Goal: Information Seeking & Learning: Compare options

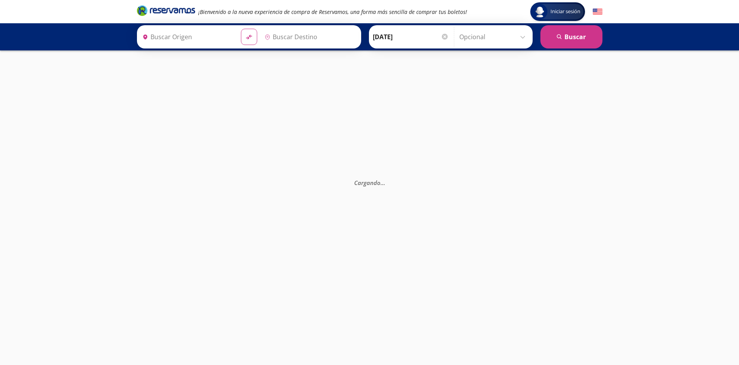
type input "[GEOGRAPHIC_DATA], [GEOGRAPHIC_DATA]"
type input "Santiago de Querétaro, Querétaro"
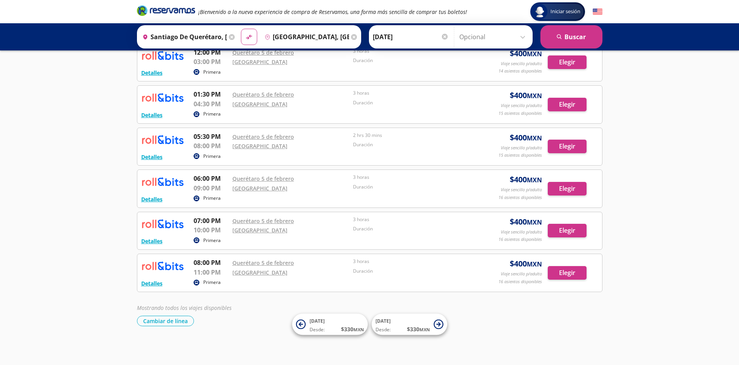
scroll to position [260, 0]
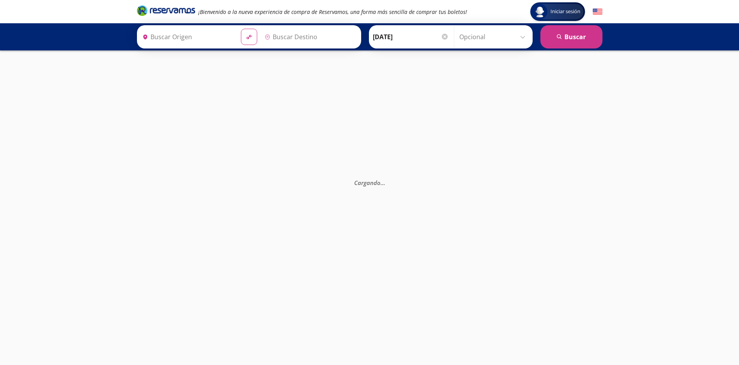
type input "[GEOGRAPHIC_DATA], [GEOGRAPHIC_DATA]"
type input "Monterrey, Nuevo León"
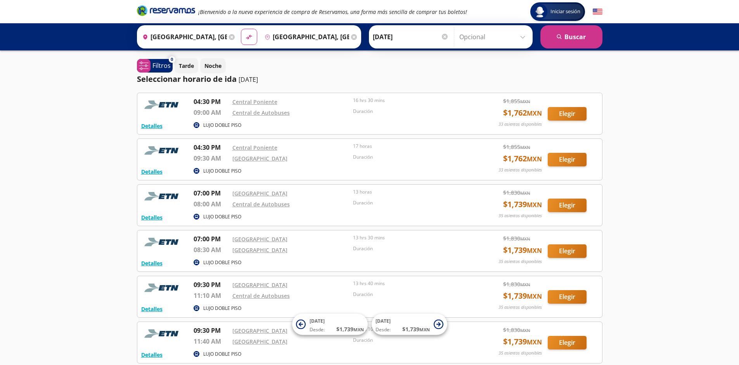
scroll to position [71, 0]
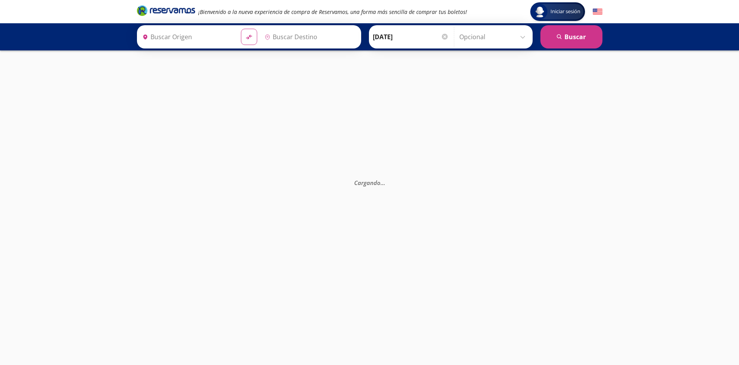
type input "[GEOGRAPHIC_DATA], [GEOGRAPHIC_DATA]"
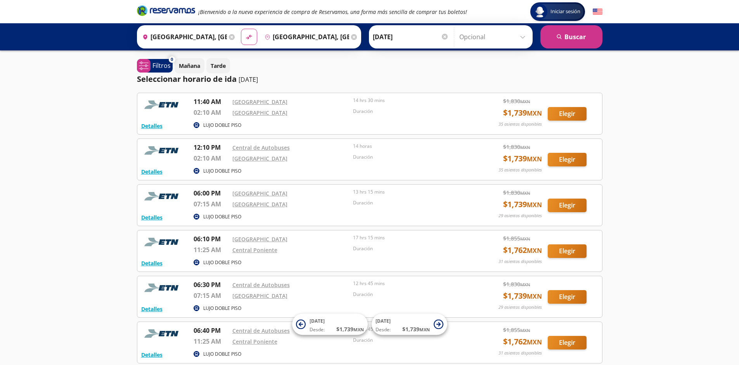
scroll to position [71, 0]
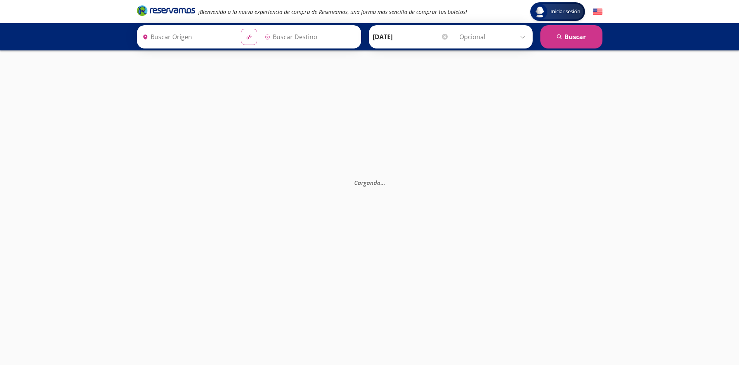
type input "Monterrey, Nuevo León"
type input "[GEOGRAPHIC_DATA], [GEOGRAPHIC_DATA]"
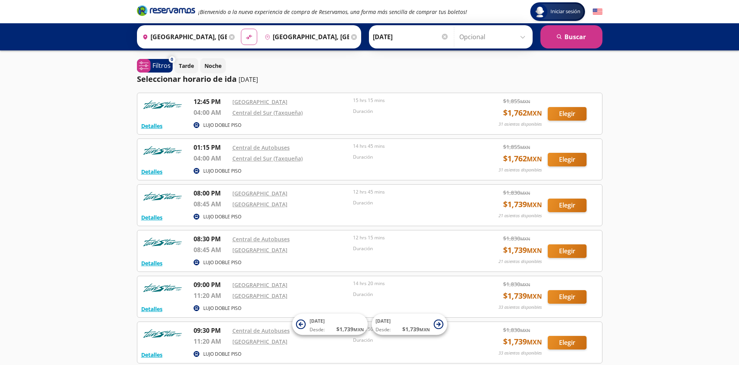
scroll to position [71, 0]
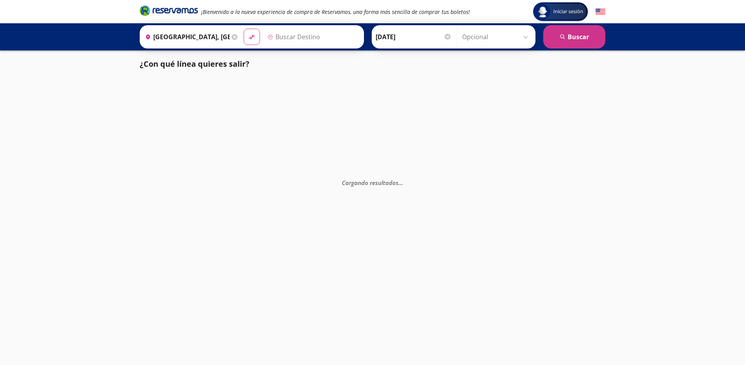
type input "[GEOGRAPHIC_DATA], [GEOGRAPHIC_DATA]"
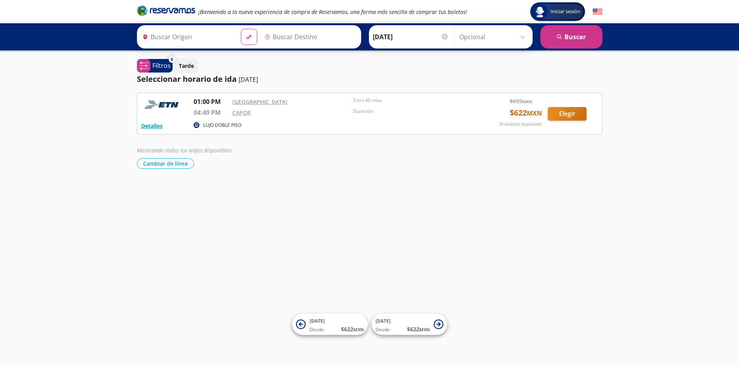
type input "[GEOGRAPHIC_DATA], [GEOGRAPHIC_DATA]"
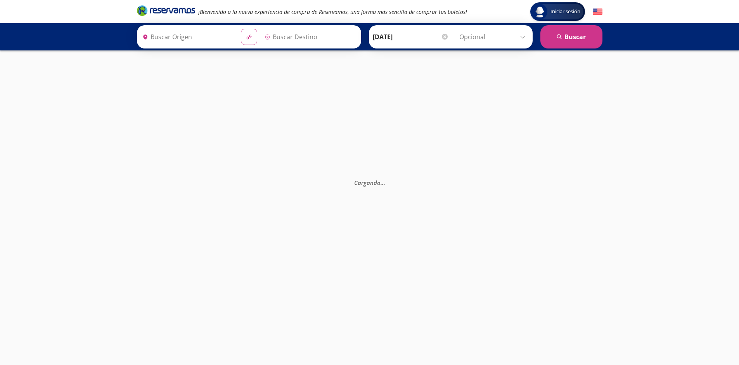
type input "[GEOGRAPHIC_DATA], [GEOGRAPHIC_DATA]"
type input "Poza Rica, Veracruz"
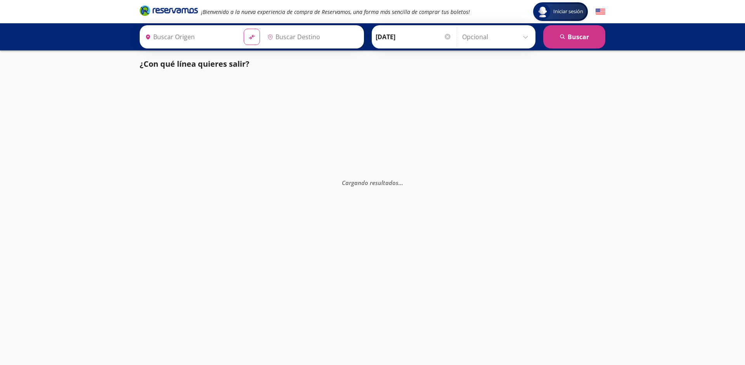
type input "[GEOGRAPHIC_DATA], [GEOGRAPHIC_DATA]"
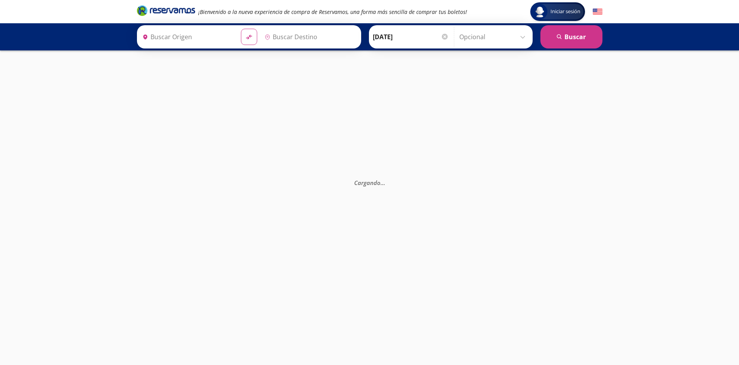
type input "[GEOGRAPHIC_DATA], [GEOGRAPHIC_DATA]"
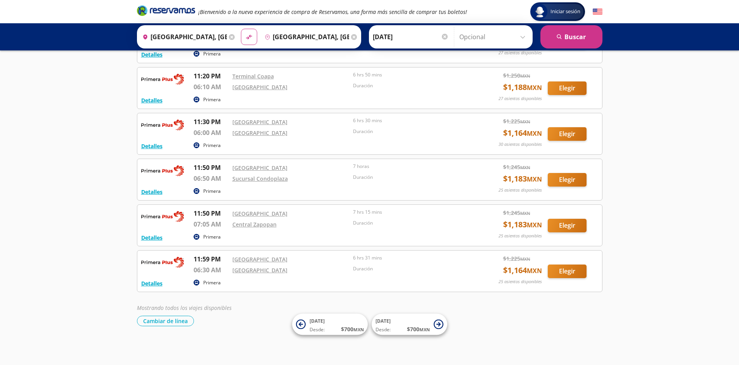
scroll to position [1444, 0]
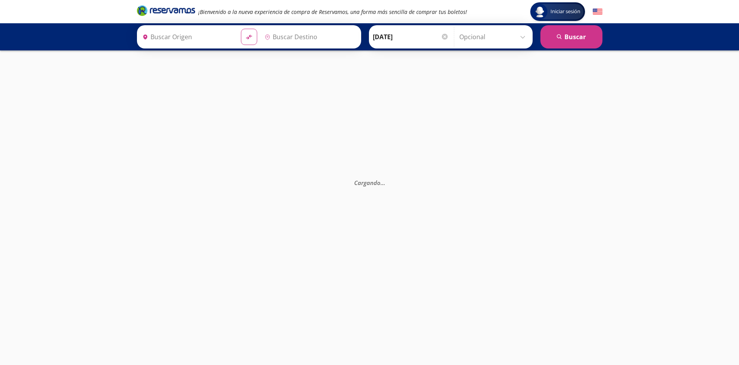
type input "[GEOGRAPHIC_DATA], [GEOGRAPHIC_DATA]"
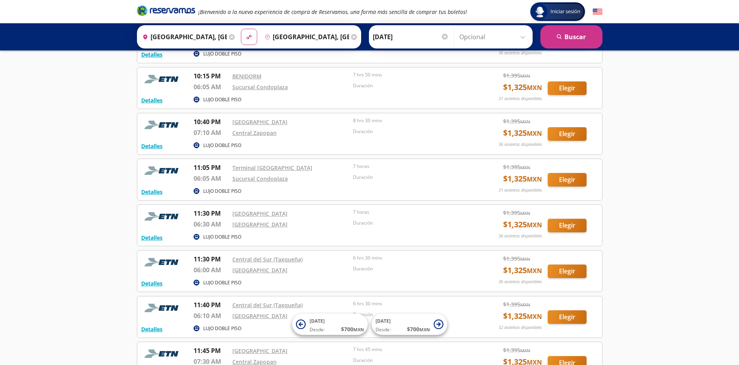
scroll to position [895, 0]
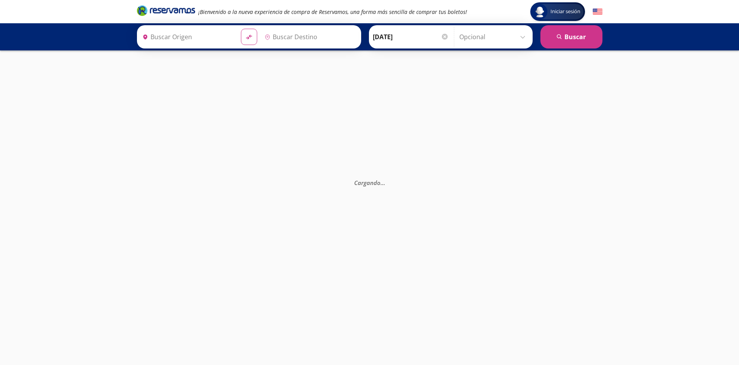
type input "[GEOGRAPHIC_DATA], [GEOGRAPHIC_DATA]"
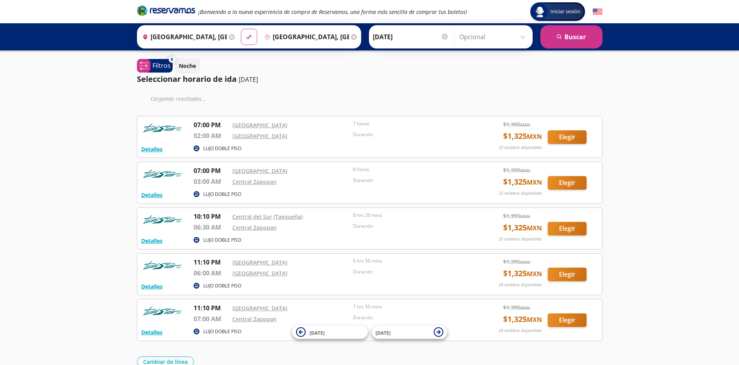
scroll to position [41, 0]
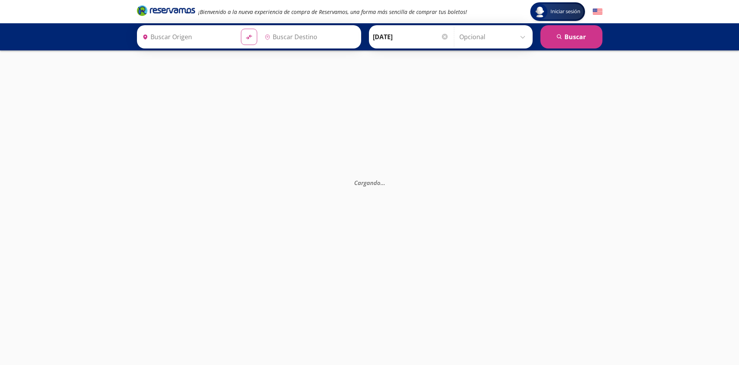
type input "[GEOGRAPHIC_DATA], [GEOGRAPHIC_DATA]"
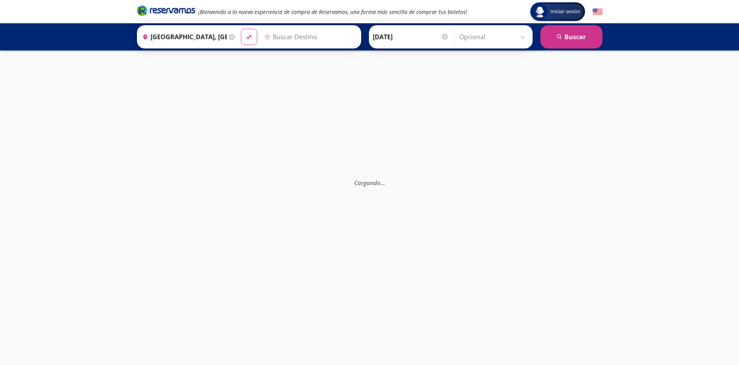
type input "[GEOGRAPHIC_DATA], [GEOGRAPHIC_DATA]"
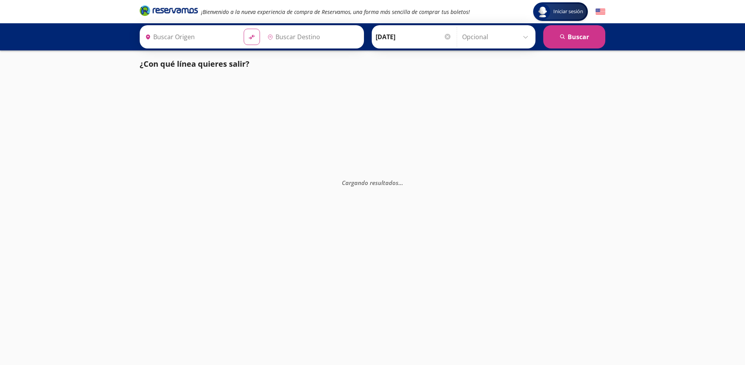
type input "[GEOGRAPHIC_DATA], [GEOGRAPHIC_DATA]"
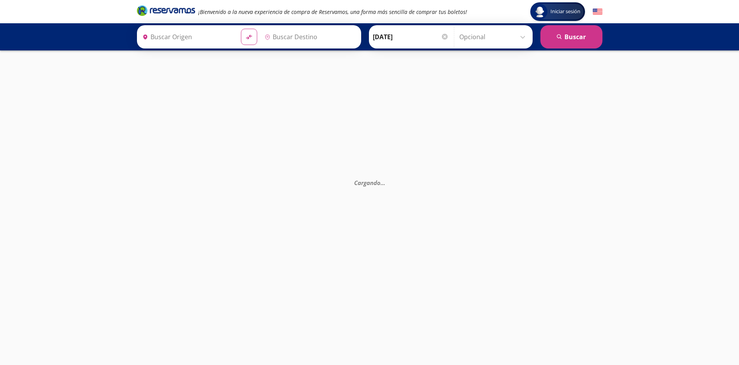
type input "[GEOGRAPHIC_DATA], [GEOGRAPHIC_DATA]"
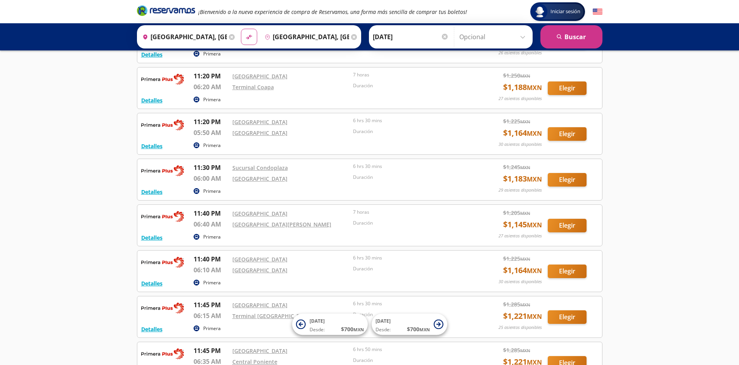
scroll to position [1398, 0]
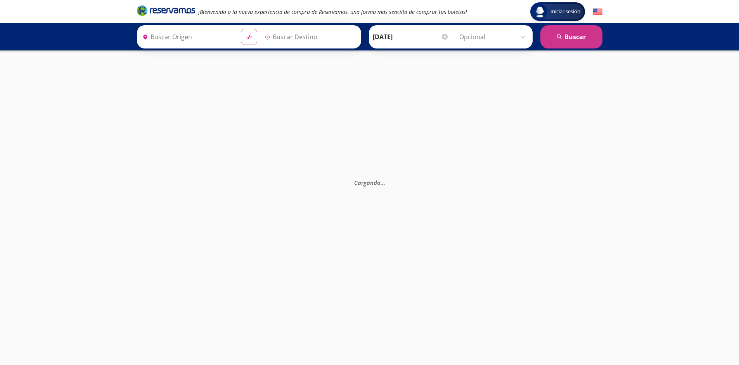
type input "[GEOGRAPHIC_DATA], [GEOGRAPHIC_DATA]"
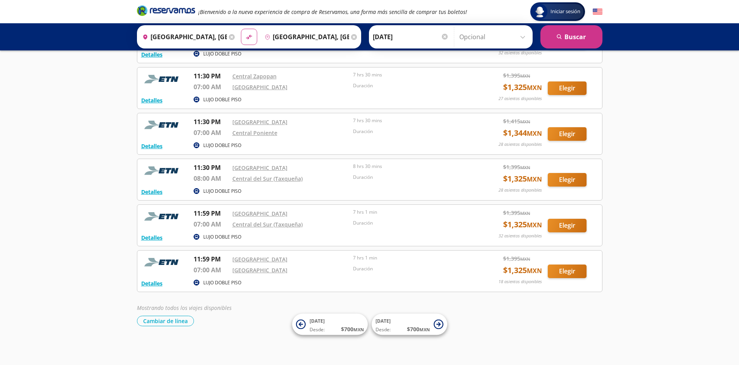
scroll to position [849, 0]
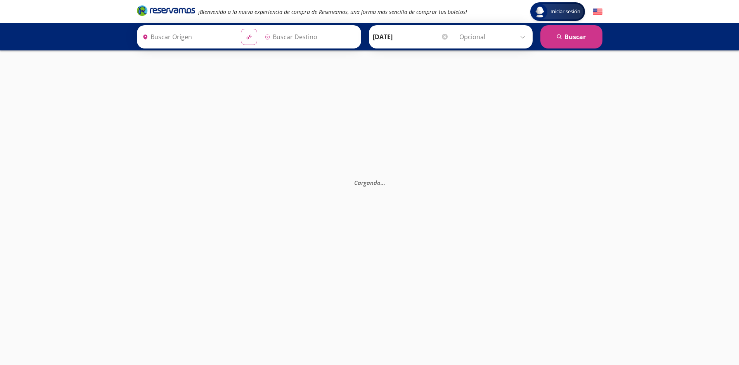
type input "[GEOGRAPHIC_DATA], [GEOGRAPHIC_DATA]"
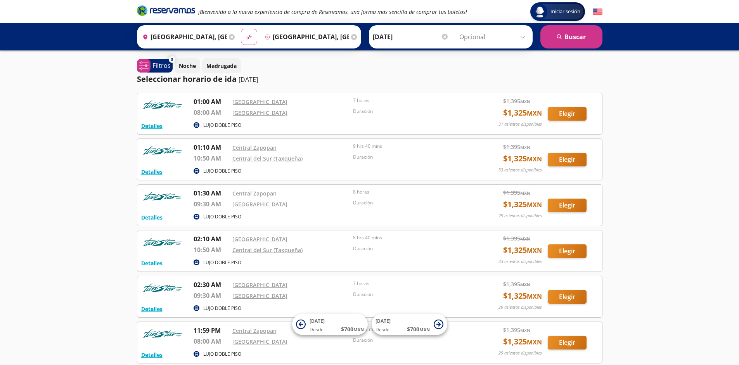
scroll to position [71, 0]
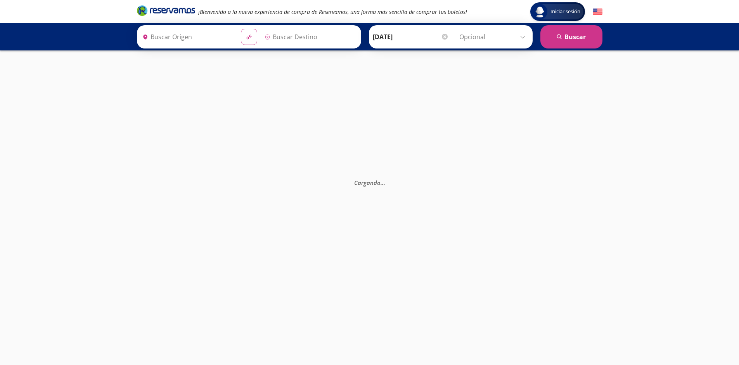
type input "Guadalajara, Jalisco"
type input "[GEOGRAPHIC_DATA], [GEOGRAPHIC_DATA]"
type input "Guadalajara, Jalisco"
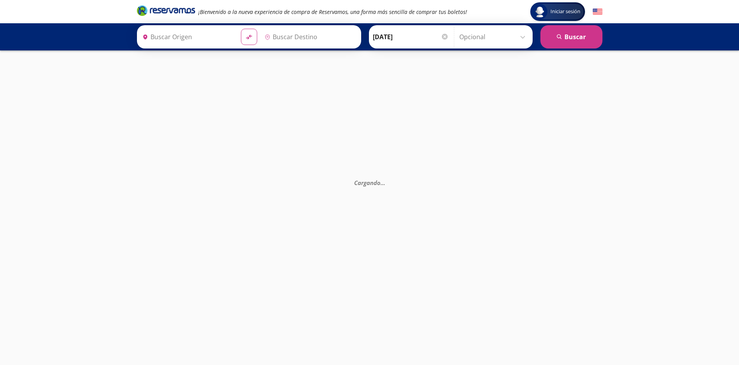
type input "Ciudad de México, Distrito Federal"
type input "[GEOGRAPHIC_DATA], [GEOGRAPHIC_DATA]"
type input "Guadalajara, Jalisco"
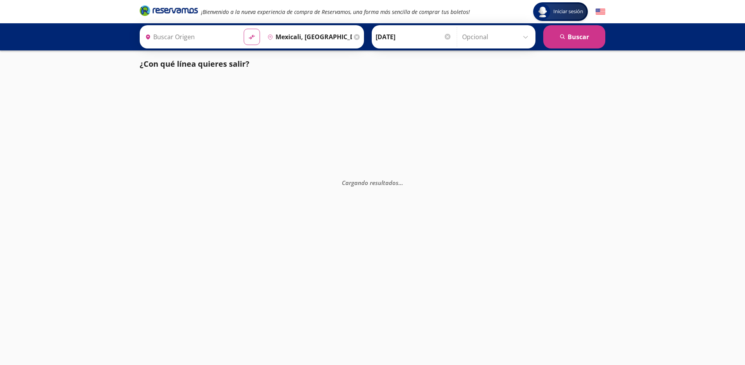
type input "Tijuana, [GEOGRAPHIC_DATA][US_STATE]"
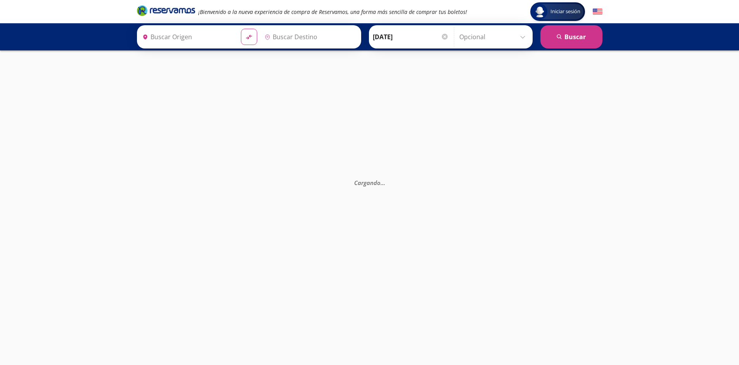
type input "Tijuana, [GEOGRAPHIC_DATA][US_STATE]"
type input "Mexicali, [GEOGRAPHIC_DATA][US_STATE]"
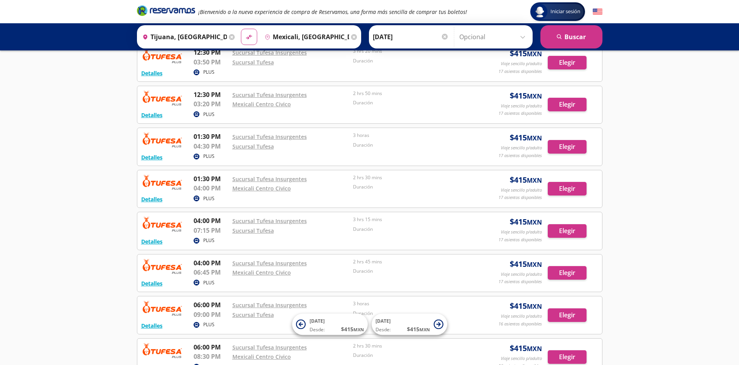
scroll to position [554, 0]
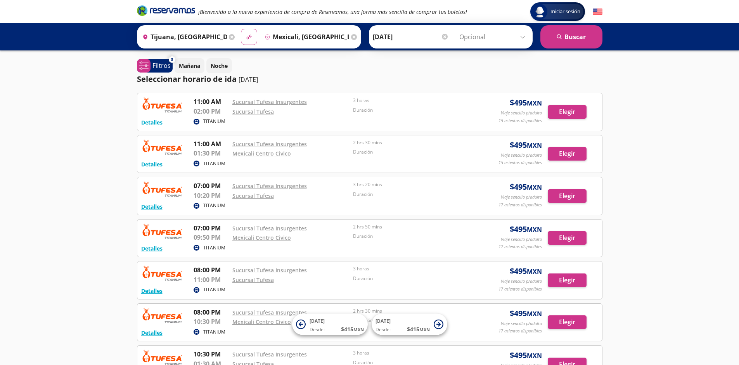
scroll to position [133, 0]
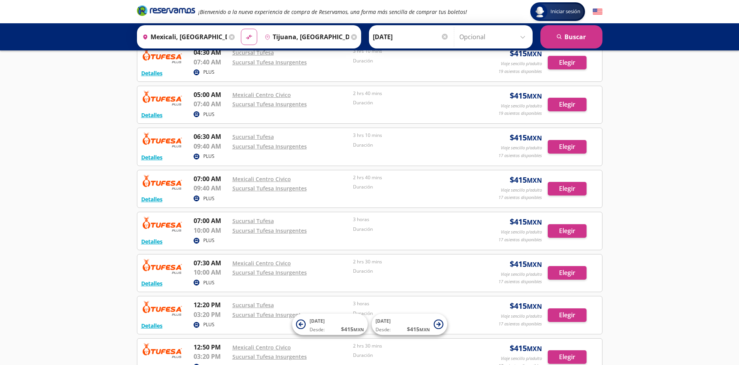
scroll to position [554, 0]
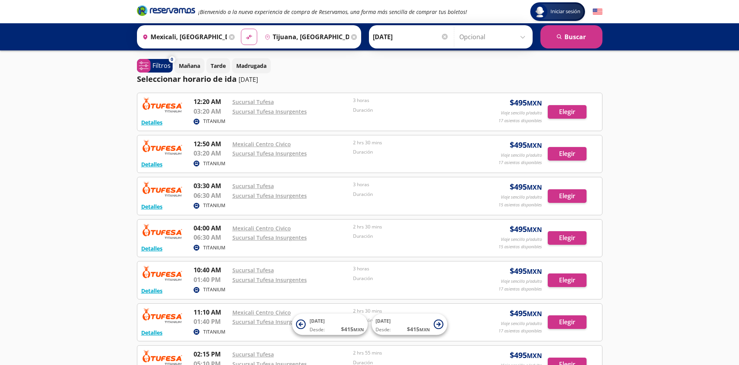
scroll to position [133, 0]
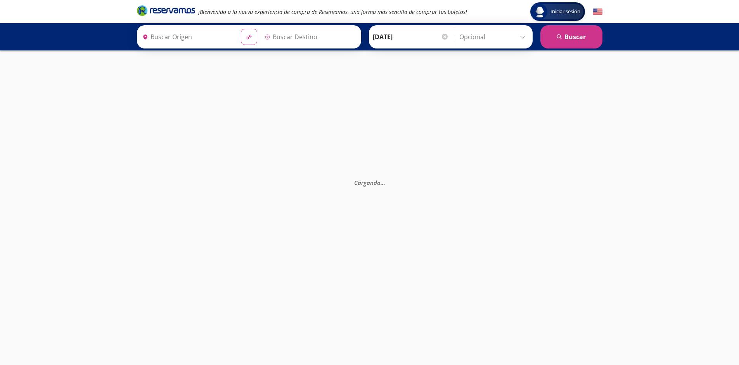
type input "[GEOGRAPHIC_DATA], [GEOGRAPHIC_DATA]"
type input "Santiago de Querétaro, [GEOGRAPHIC_DATA]"
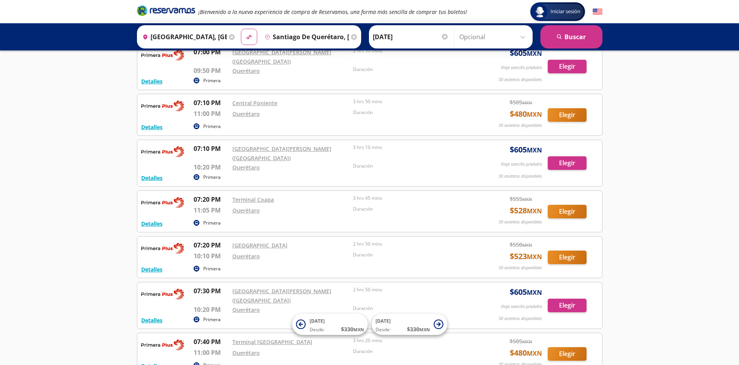
scroll to position [6372, 0]
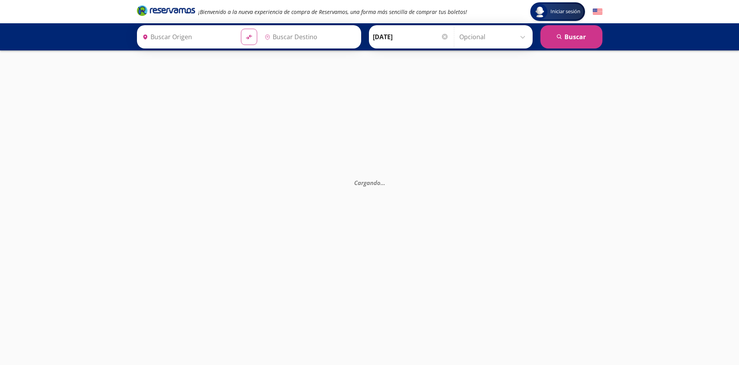
type input "[GEOGRAPHIC_DATA], [GEOGRAPHIC_DATA]"
type input "Santiago de Querétaro, [GEOGRAPHIC_DATA]"
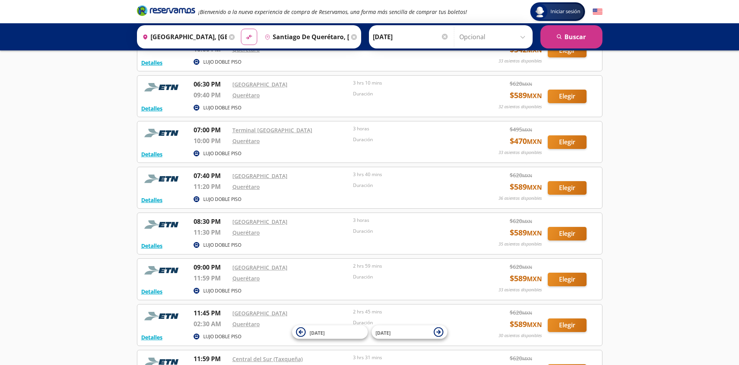
scroll to position [2207, 0]
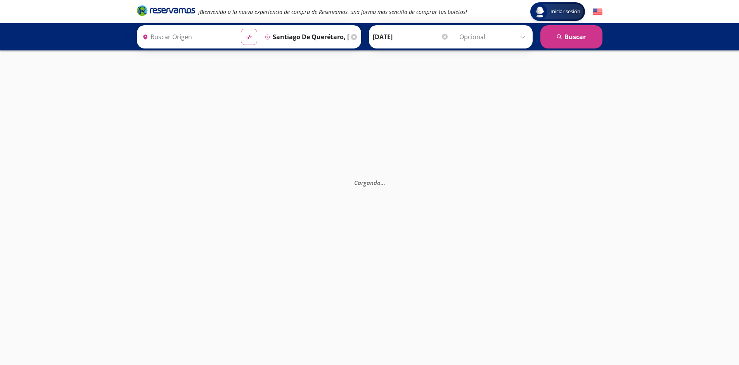
type input "[GEOGRAPHIC_DATA], [GEOGRAPHIC_DATA]"
type input "Santiago de Querétaro, [GEOGRAPHIC_DATA]"
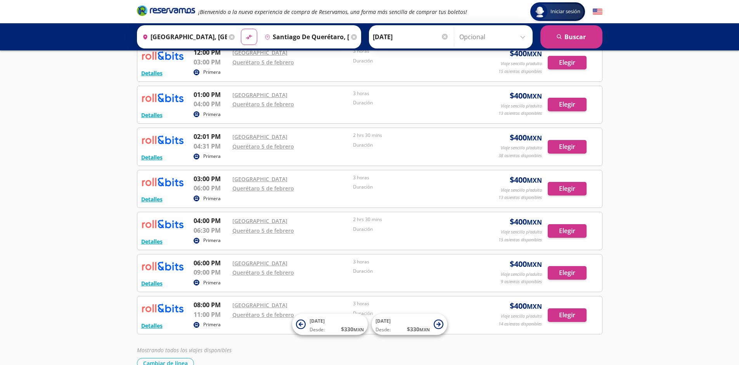
scroll to position [260, 0]
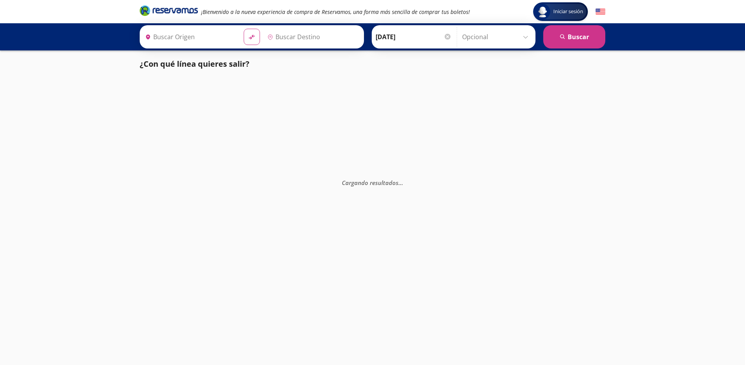
type input "Santiago de Querétaro, [GEOGRAPHIC_DATA]"
type input "[GEOGRAPHIC_DATA], [GEOGRAPHIC_DATA]"
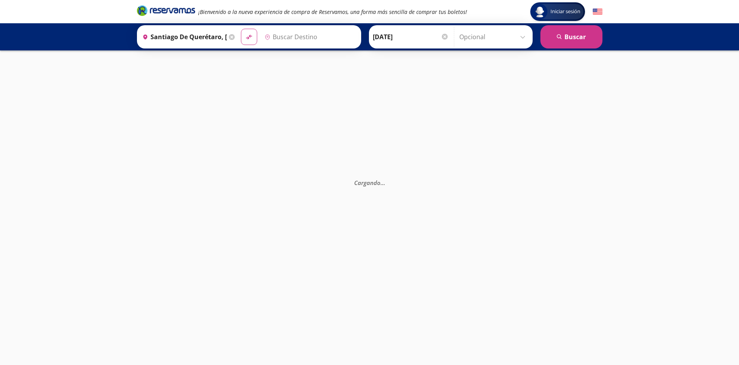
type input "[GEOGRAPHIC_DATA], [GEOGRAPHIC_DATA]"
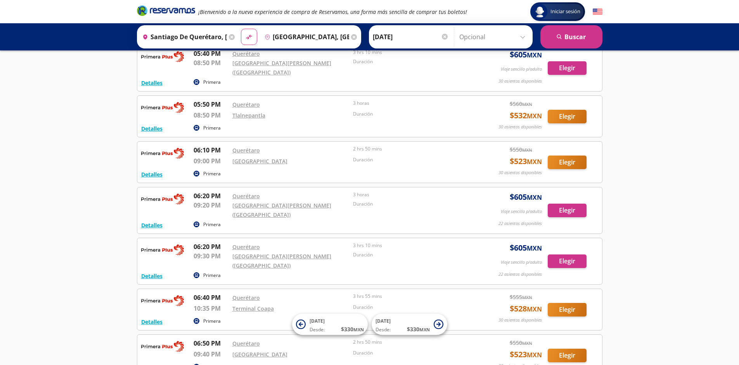
scroll to position [6288, 0]
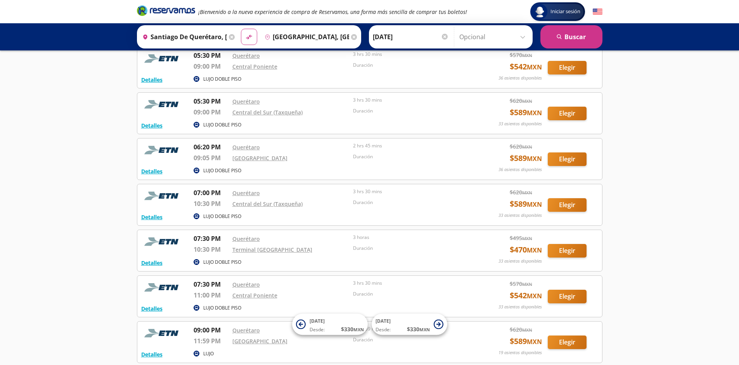
scroll to position [2288, 0]
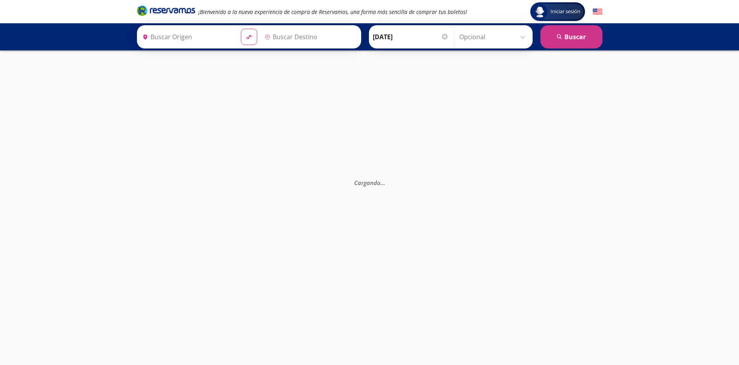
type input "Santiago de Querétaro, [GEOGRAPHIC_DATA]"
type input "[GEOGRAPHIC_DATA], [GEOGRAPHIC_DATA]"
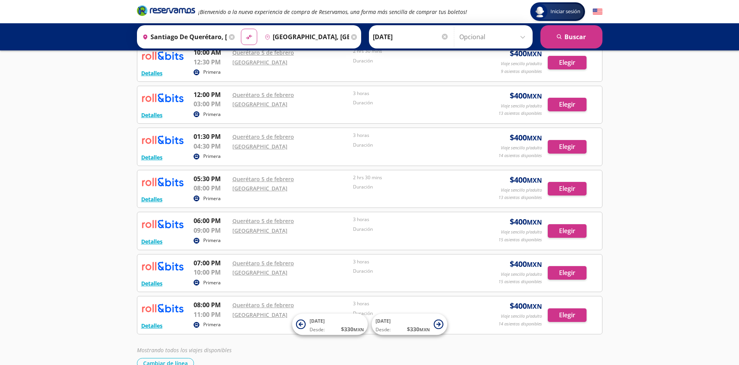
scroll to position [260, 0]
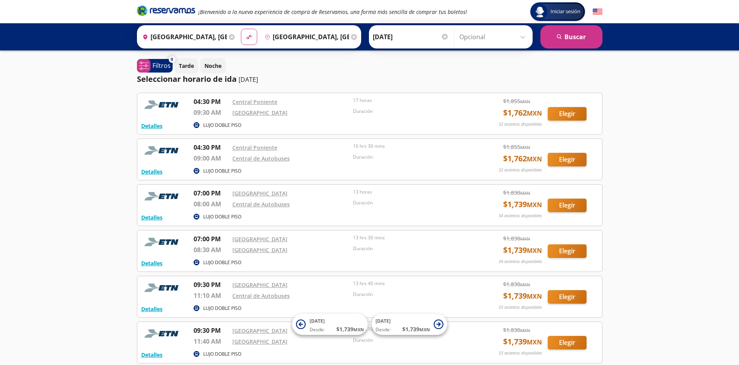
scroll to position [71, 0]
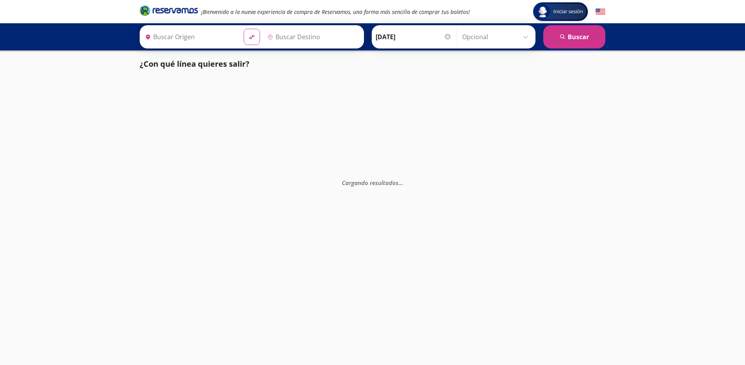
type input "[GEOGRAPHIC_DATA], [GEOGRAPHIC_DATA]"
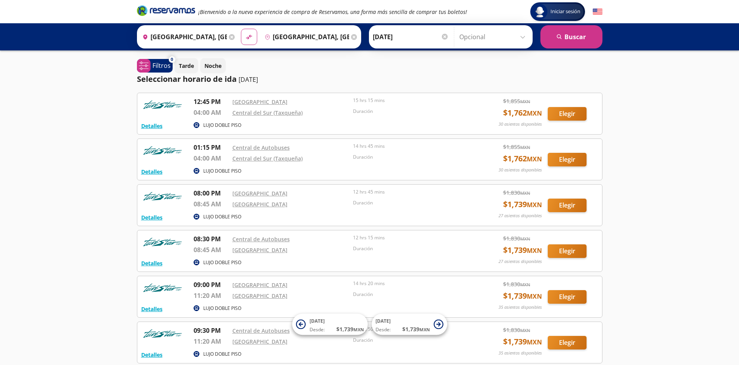
scroll to position [71, 0]
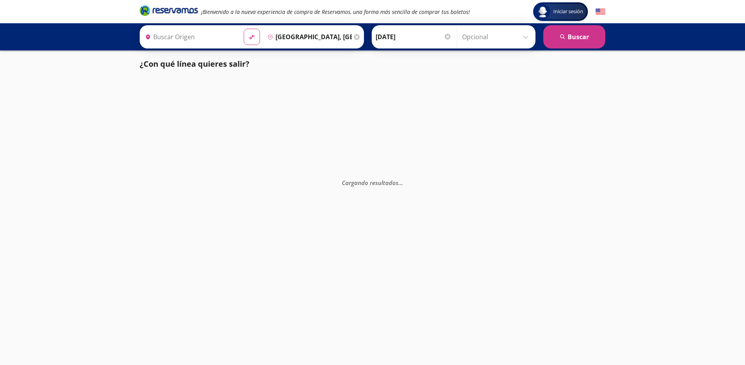
type input "[GEOGRAPHIC_DATA], [GEOGRAPHIC_DATA]"
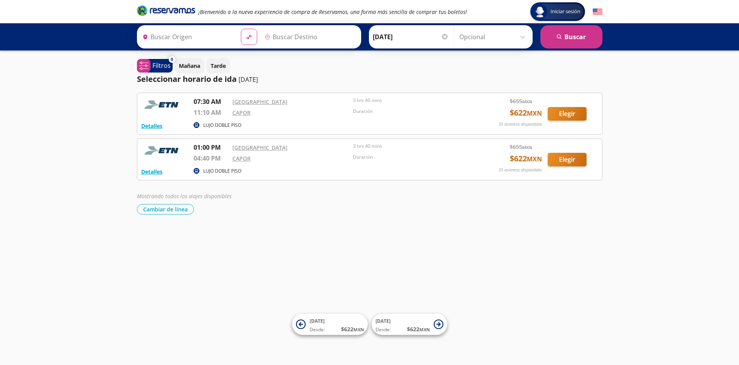
type input "[GEOGRAPHIC_DATA], [GEOGRAPHIC_DATA]"
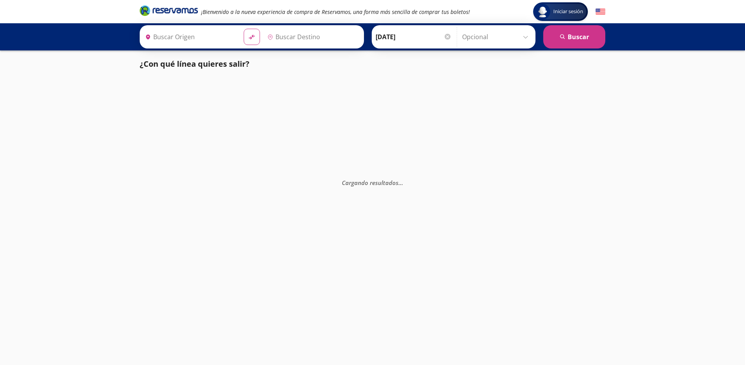
type input "[GEOGRAPHIC_DATA], [GEOGRAPHIC_DATA]"
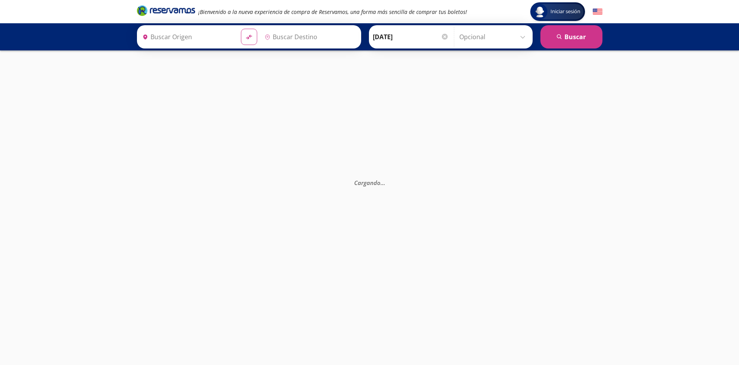
type input "[GEOGRAPHIC_DATA], [GEOGRAPHIC_DATA]"
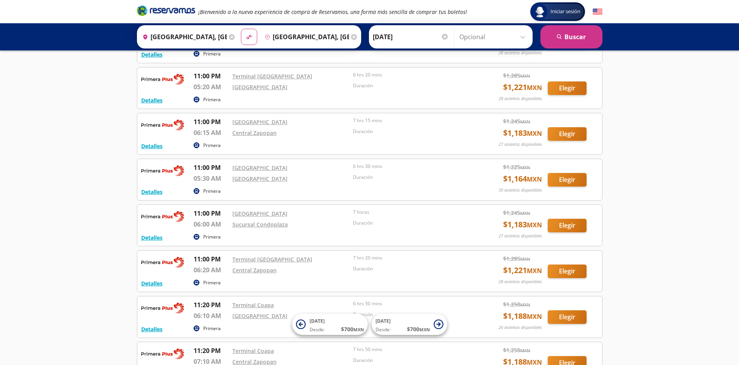
scroll to position [1444, 0]
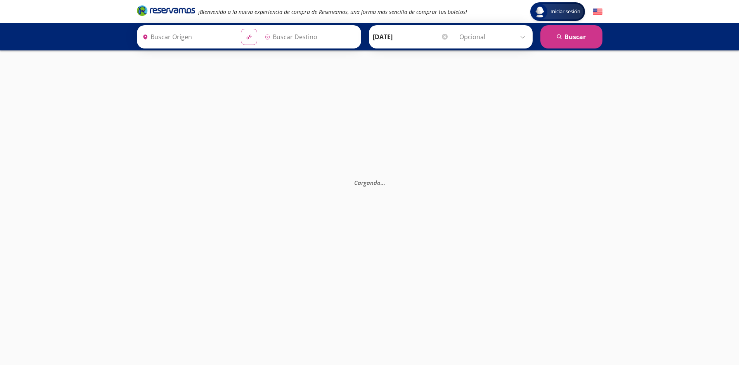
type input "[GEOGRAPHIC_DATA], [GEOGRAPHIC_DATA]"
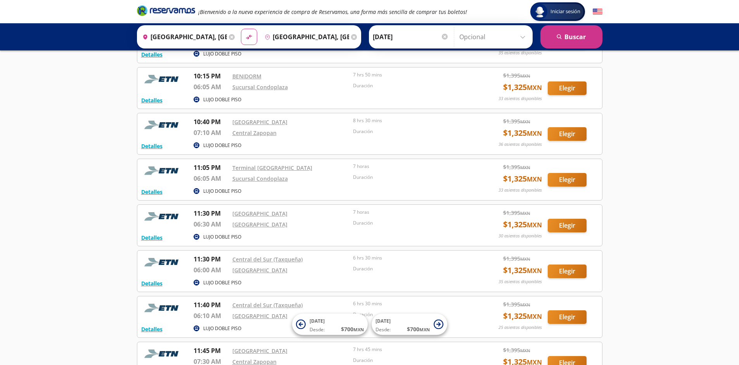
scroll to position [895, 0]
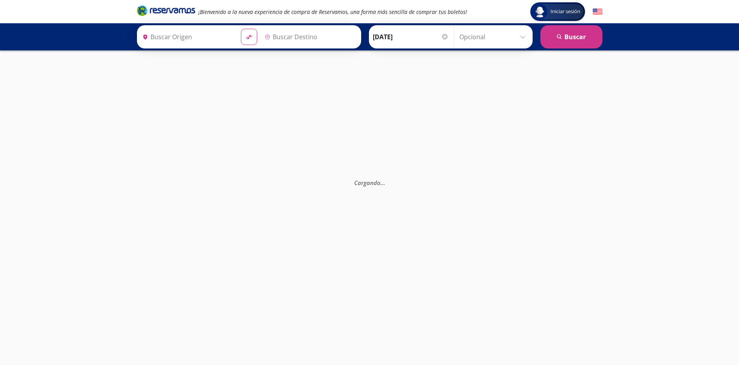
type input "[GEOGRAPHIC_DATA], [GEOGRAPHIC_DATA]"
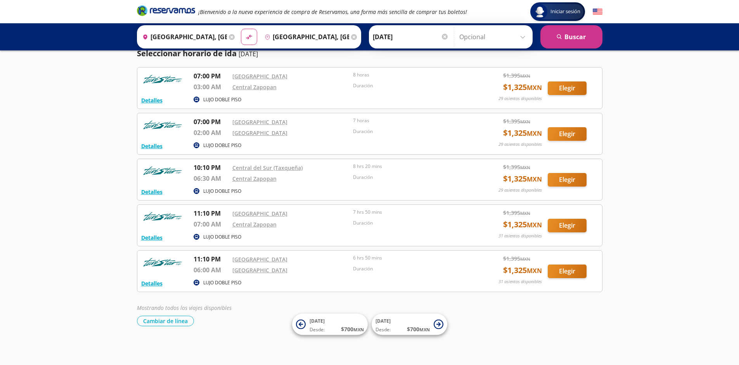
scroll to position [26, 0]
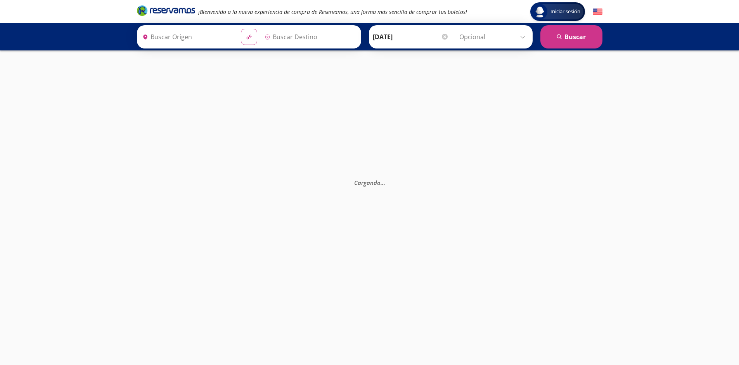
type input "[GEOGRAPHIC_DATA], [GEOGRAPHIC_DATA]"
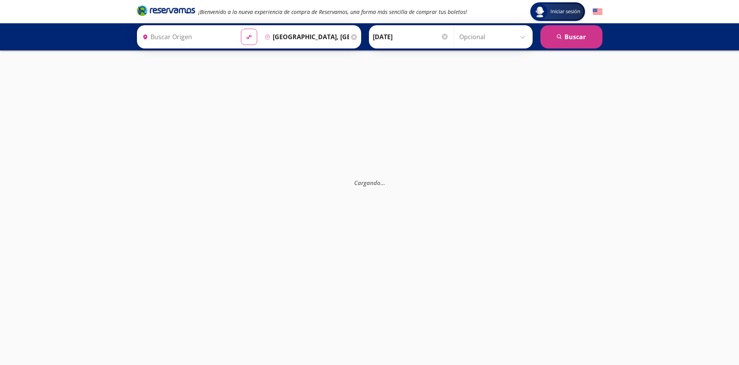
type input "[GEOGRAPHIC_DATA], [GEOGRAPHIC_DATA]"
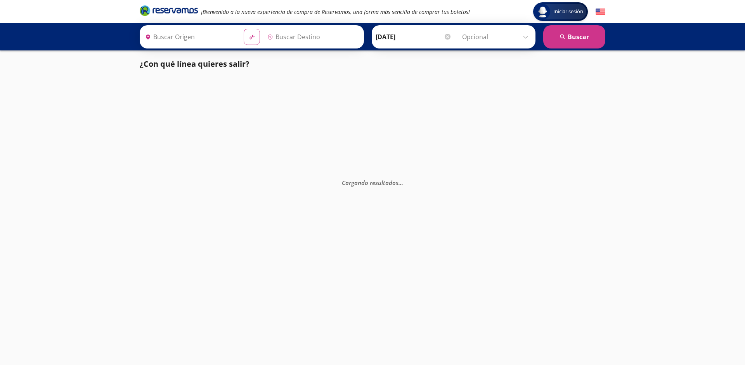
type input "[GEOGRAPHIC_DATA], [GEOGRAPHIC_DATA]"
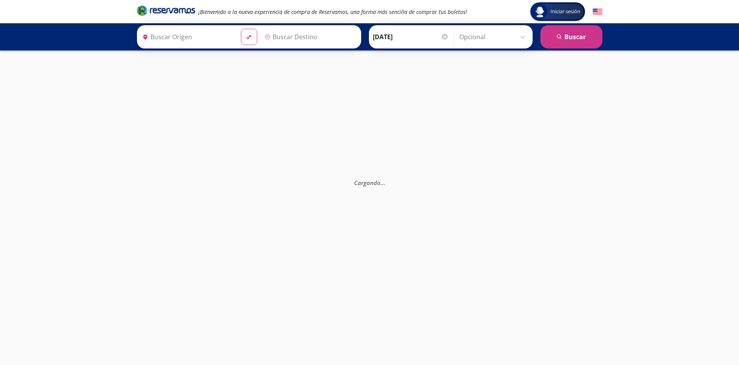
type input "[GEOGRAPHIC_DATA], [GEOGRAPHIC_DATA]"
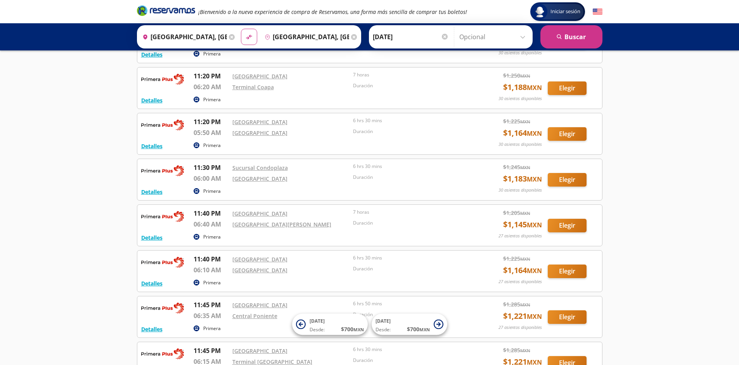
scroll to position [1398, 0]
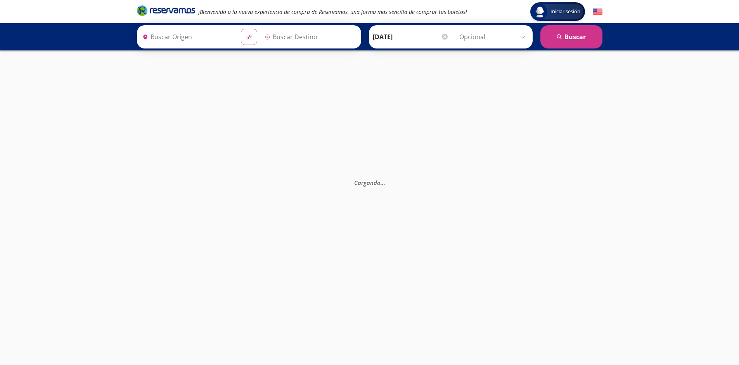
type input "[GEOGRAPHIC_DATA], [GEOGRAPHIC_DATA]"
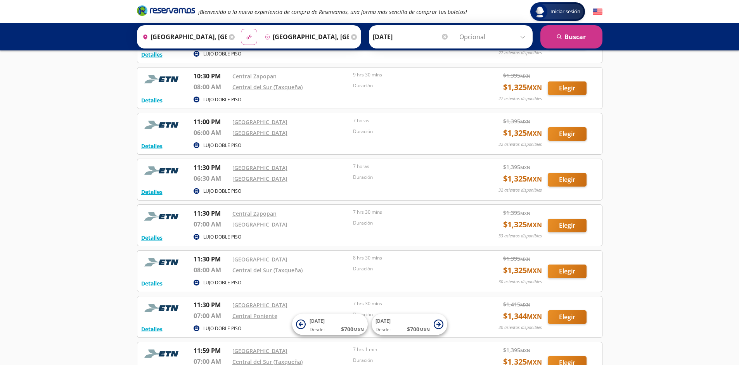
scroll to position [849, 0]
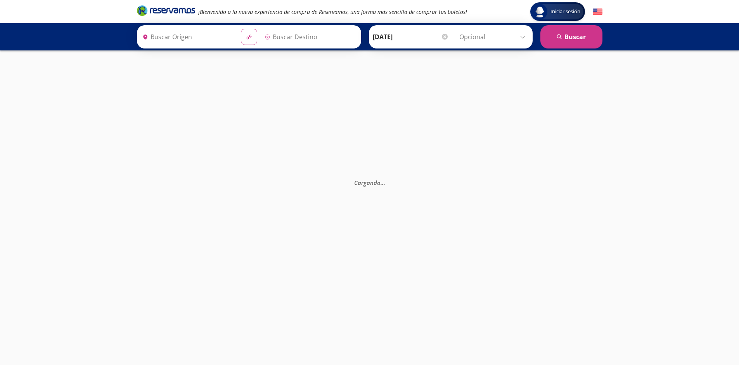
type input "[GEOGRAPHIC_DATA], [GEOGRAPHIC_DATA]"
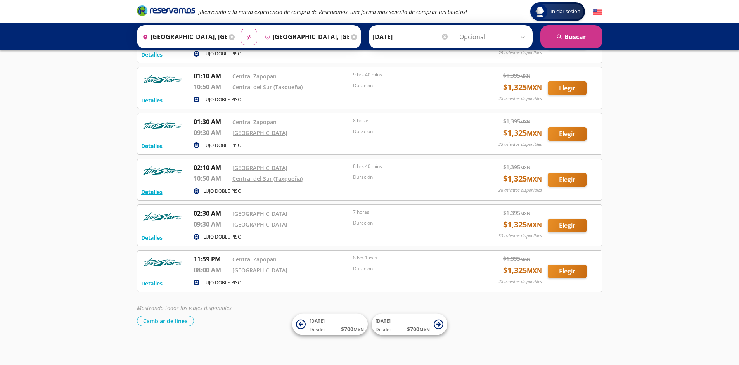
scroll to position [71, 0]
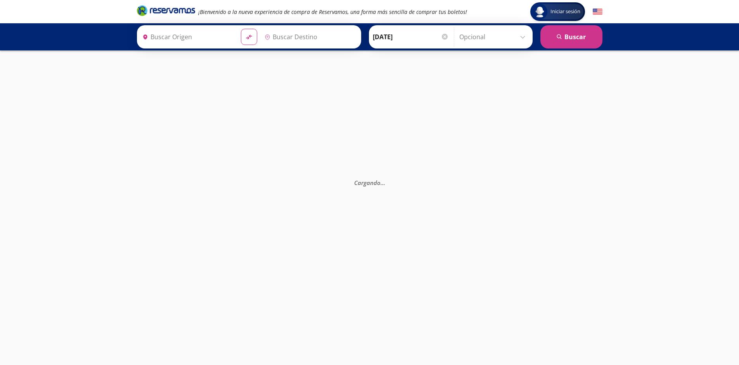
type input "[GEOGRAPHIC_DATA], [GEOGRAPHIC_DATA]"
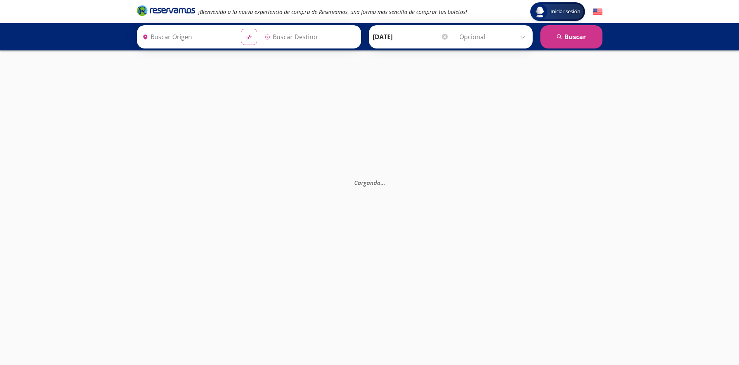
type input "[GEOGRAPHIC_DATA], [GEOGRAPHIC_DATA]"
type input "Guadalajara, Jalisco"
type input "Ciudad de México, Distrito Federal"
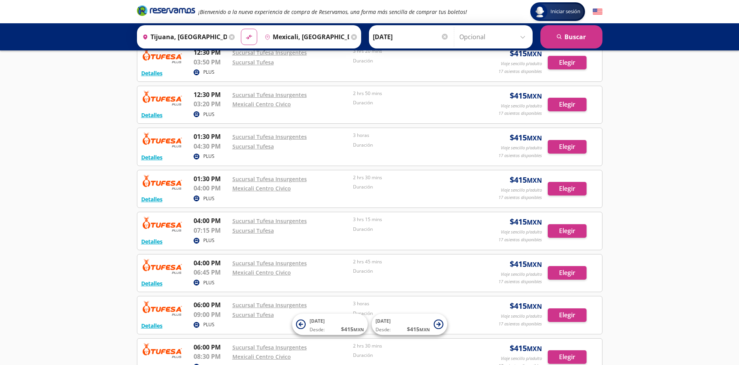
scroll to position [554, 0]
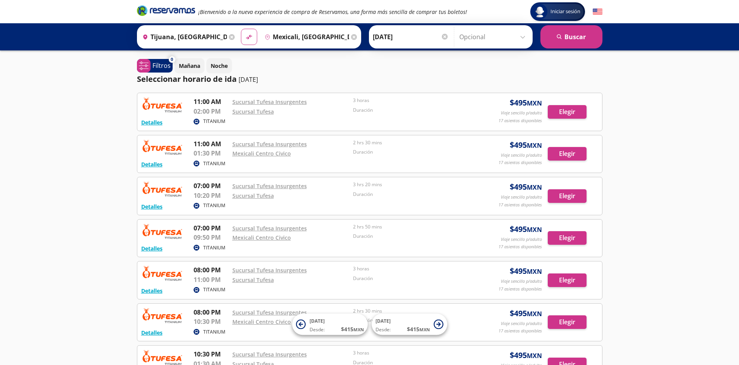
scroll to position [133, 0]
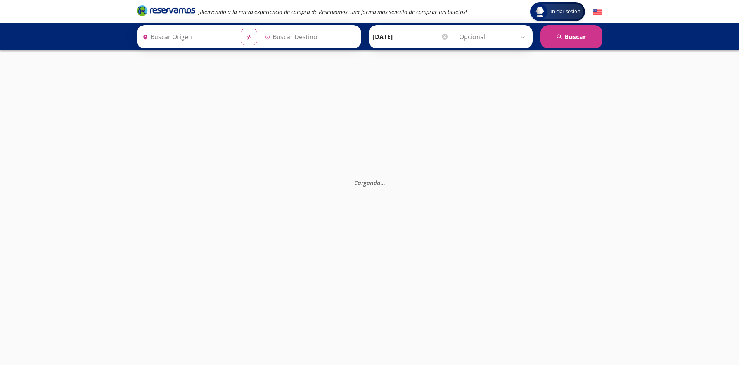
type input "Mexicali, [GEOGRAPHIC_DATA][US_STATE]"
type input "Tijuana, [GEOGRAPHIC_DATA][US_STATE]"
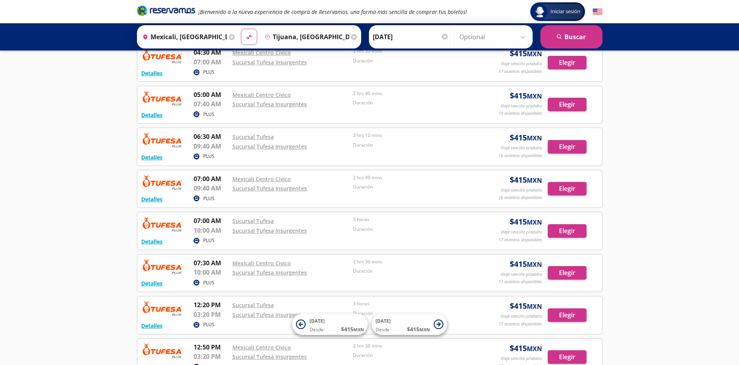
scroll to position [554, 0]
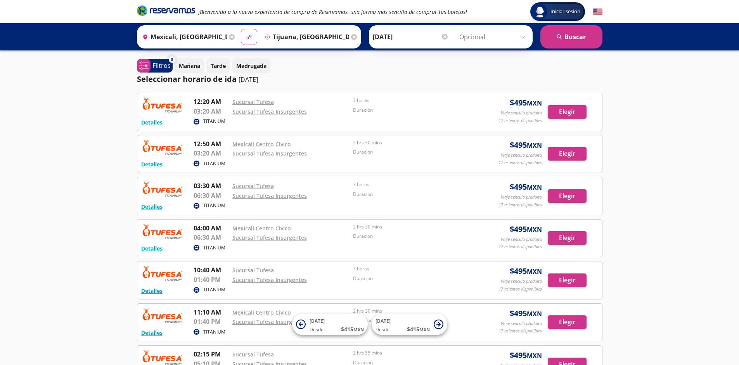
scroll to position [133, 0]
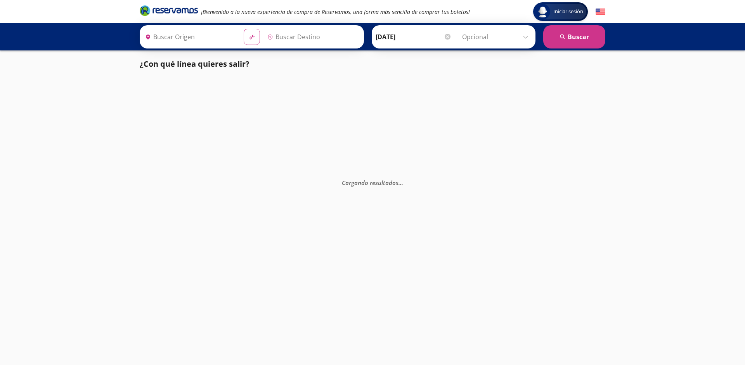
type input "Santiago de Querétaro, [GEOGRAPHIC_DATA]"
type input "[GEOGRAPHIC_DATA], [GEOGRAPHIC_DATA]"
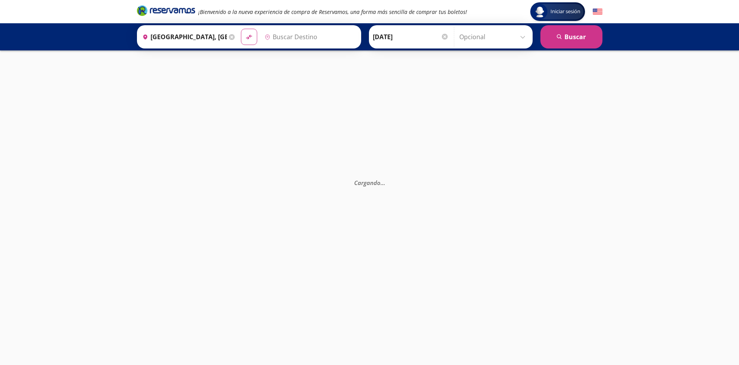
type input "Santiago de Querétaro, [GEOGRAPHIC_DATA]"
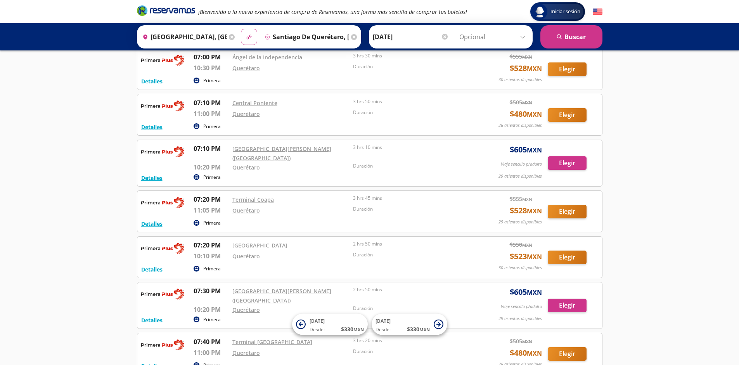
scroll to position [6372, 0]
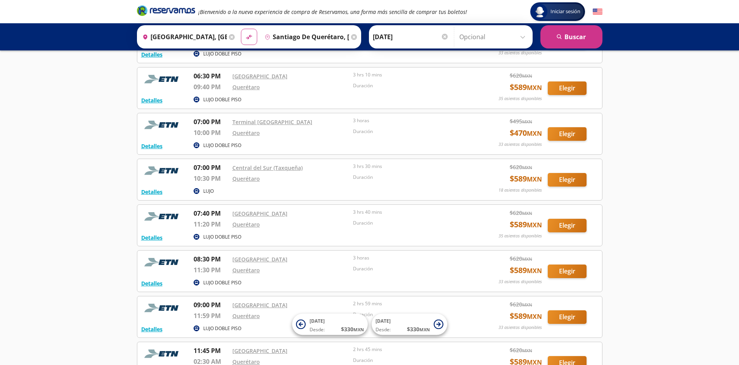
scroll to position [2237, 0]
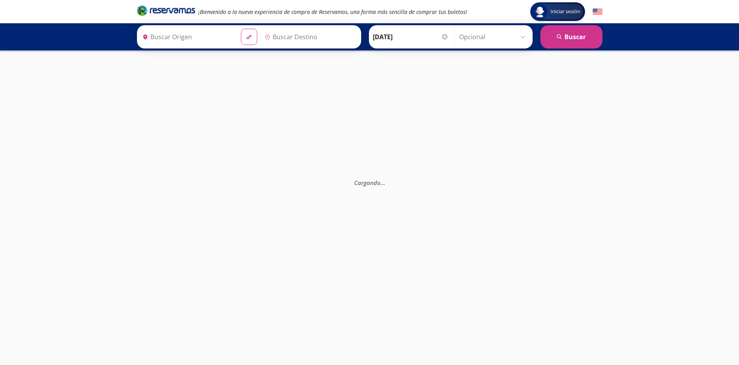
type input "[GEOGRAPHIC_DATA], [GEOGRAPHIC_DATA]"
type input "Santiago de Querétaro, [GEOGRAPHIC_DATA]"
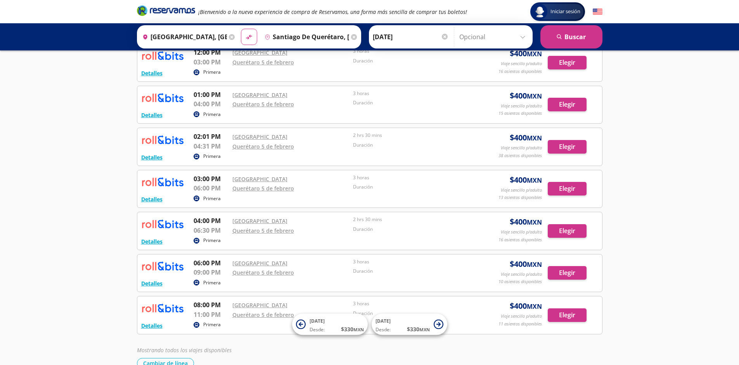
scroll to position [260, 0]
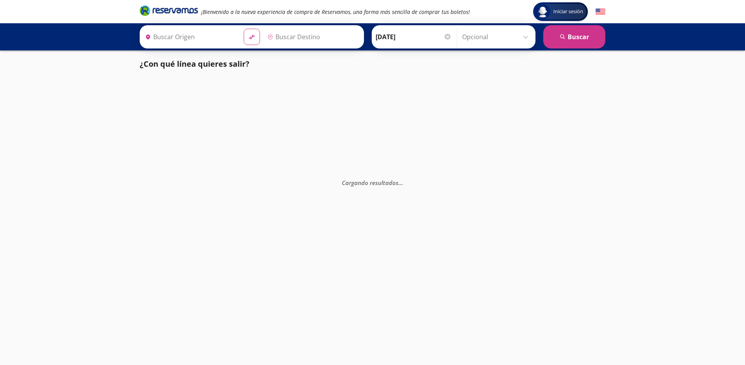
type input "Santiago de Querétaro, [GEOGRAPHIC_DATA]"
type input "[GEOGRAPHIC_DATA], [GEOGRAPHIC_DATA]"
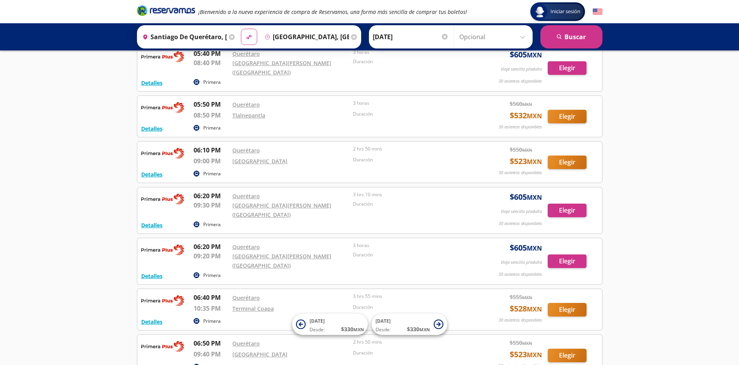
scroll to position [6288, 0]
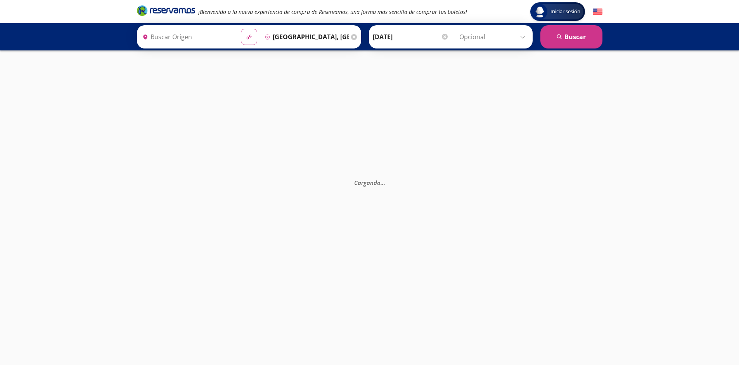
type input "Santiago de Querétaro, Querétaro"
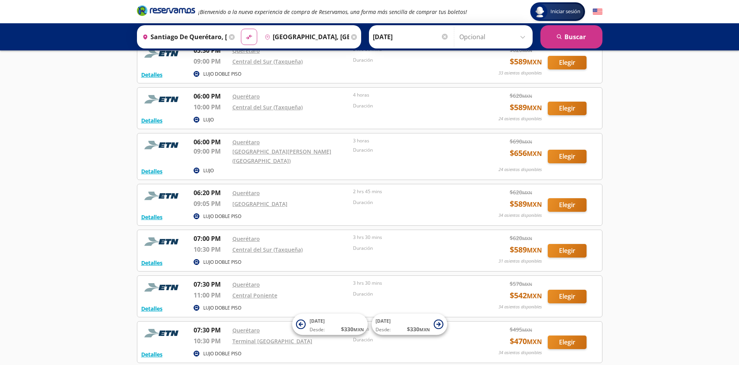
scroll to position [2283, 0]
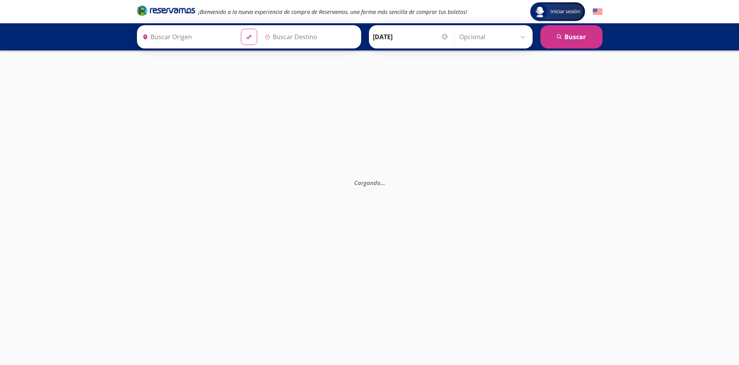
type input "Santiago de Querétaro, [GEOGRAPHIC_DATA]"
type input "[GEOGRAPHIC_DATA], [GEOGRAPHIC_DATA]"
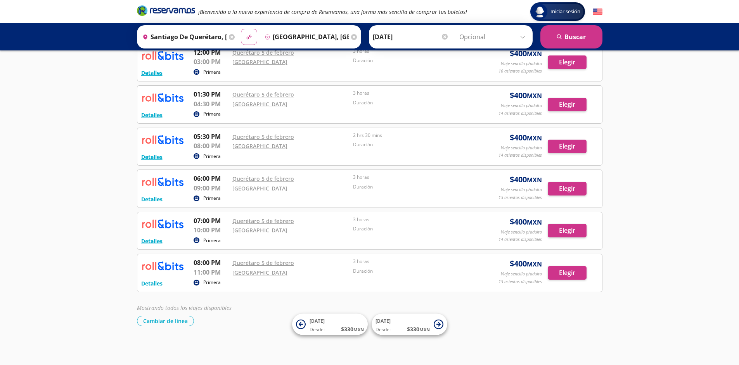
scroll to position [260, 0]
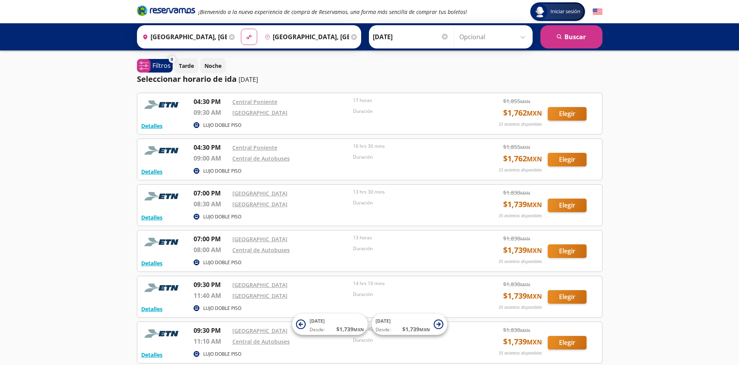
scroll to position [71, 0]
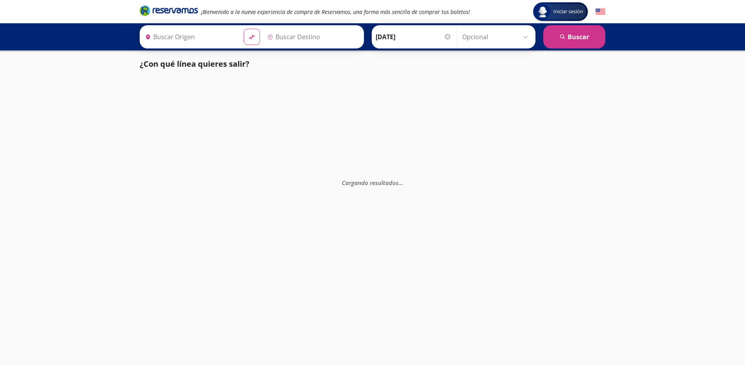
type input "[GEOGRAPHIC_DATA], [GEOGRAPHIC_DATA]"
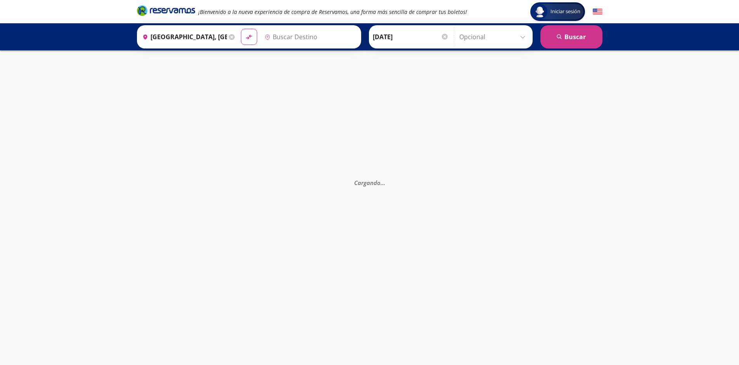
type input "[GEOGRAPHIC_DATA], [GEOGRAPHIC_DATA]"
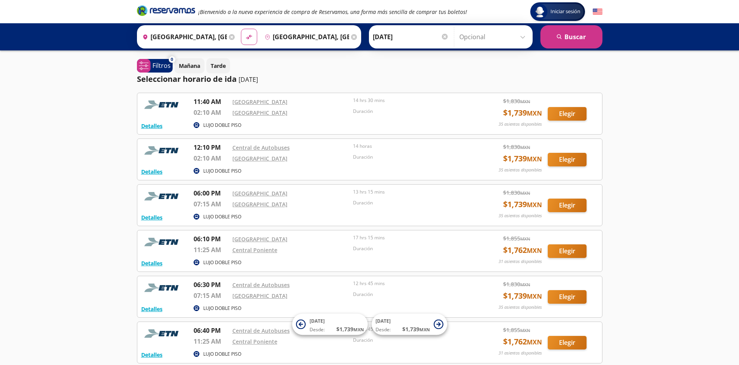
scroll to position [71, 0]
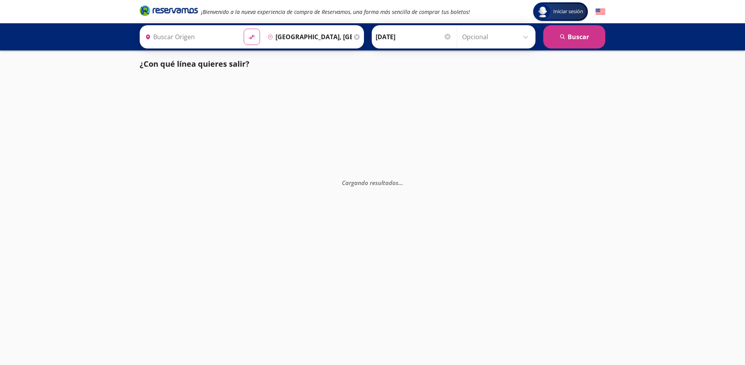
type input "[GEOGRAPHIC_DATA], [GEOGRAPHIC_DATA]"
type input "Guadalajara, Jalisco"
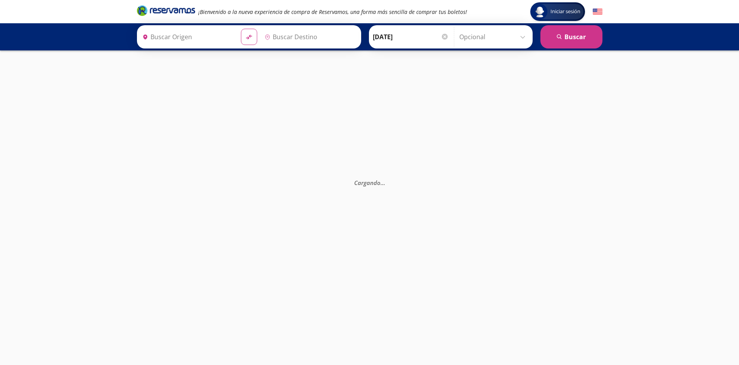
type input "[GEOGRAPHIC_DATA], [GEOGRAPHIC_DATA]"
type input "Guadalajara, Jalisco"
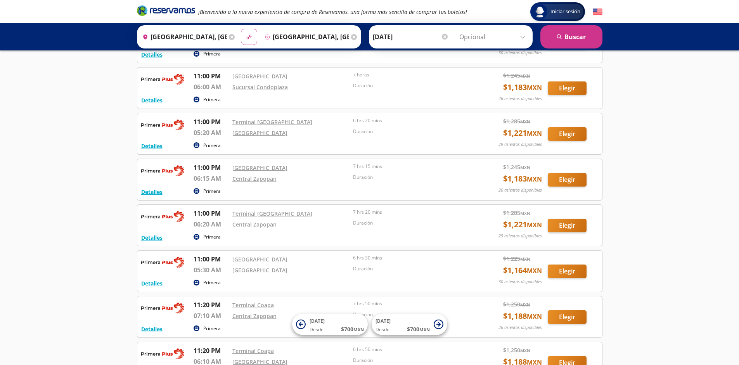
scroll to position [1444, 0]
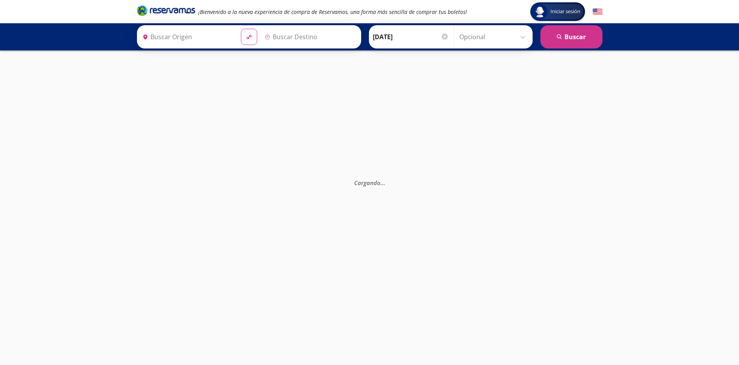
type input "[GEOGRAPHIC_DATA], [GEOGRAPHIC_DATA]"
type input "Guadalajara, Jalisco"
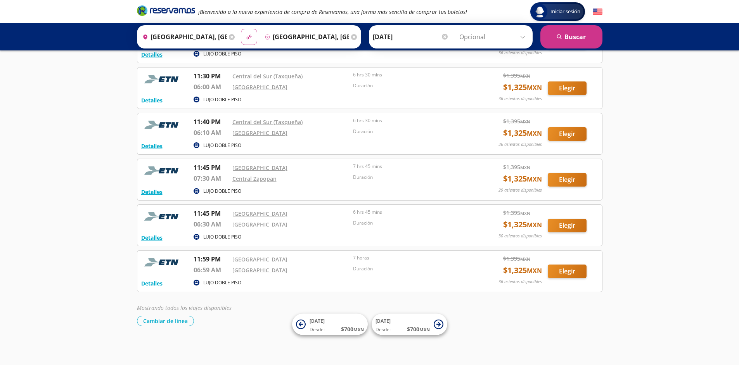
scroll to position [804, 0]
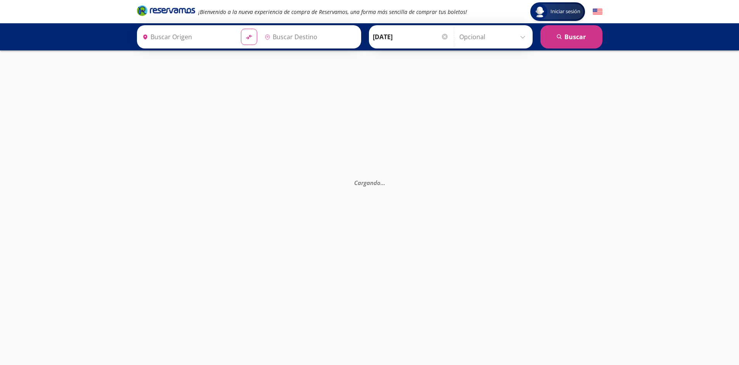
type input "[GEOGRAPHIC_DATA], [GEOGRAPHIC_DATA]"
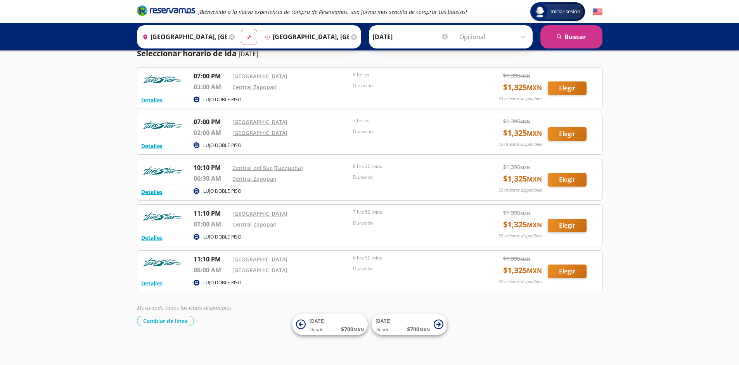
scroll to position [26, 0]
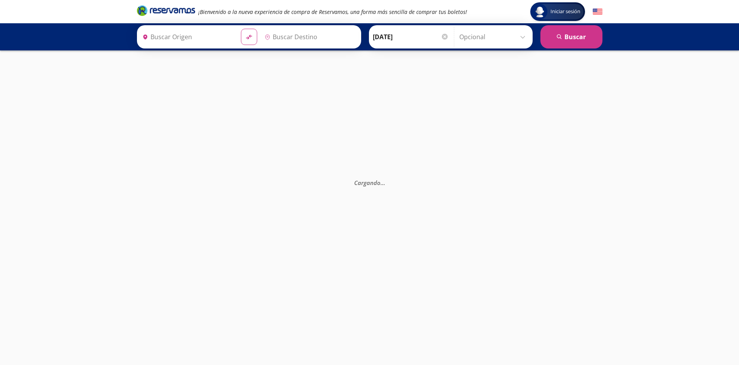
type input "[GEOGRAPHIC_DATA], [GEOGRAPHIC_DATA]"
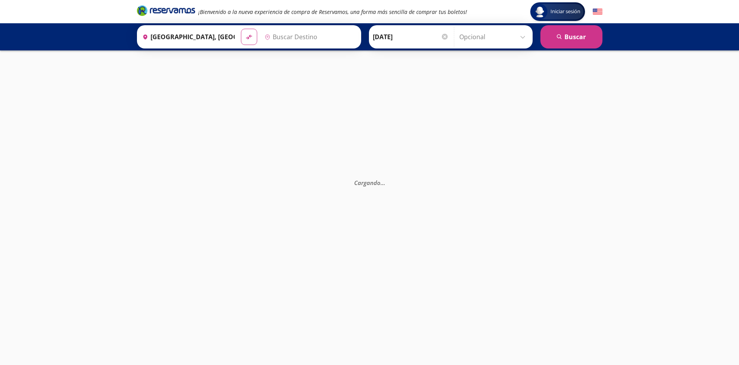
type input "[GEOGRAPHIC_DATA], [GEOGRAPHIC_DATA]"
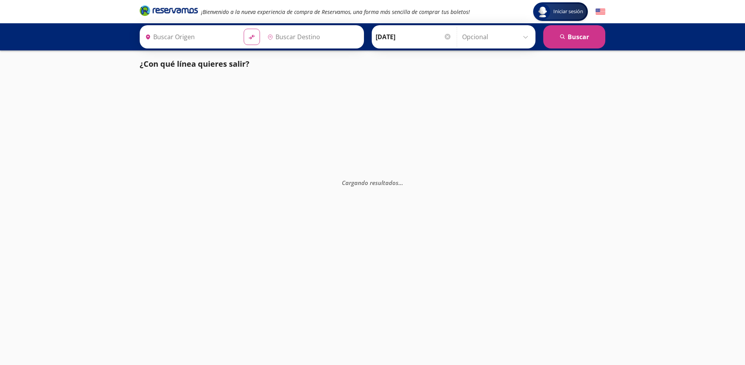
type input "[GEOGRAPHIC_DATA], [GEOGRAPHIC_DATA]"
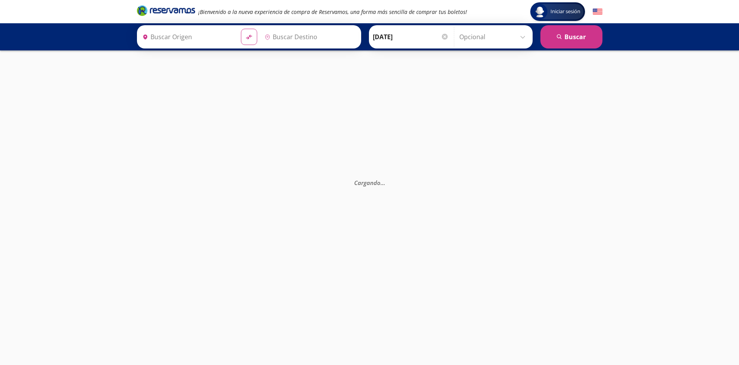
type input "[GEOGRAPHIC_DATA], [GEOGRAPHIC_DATA]"
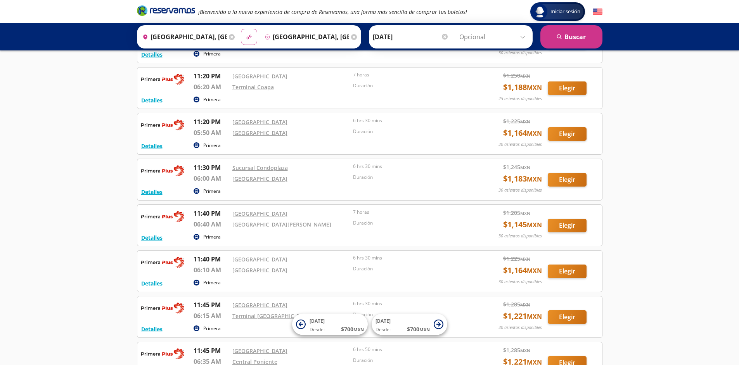
scroll to position [1398, 0]
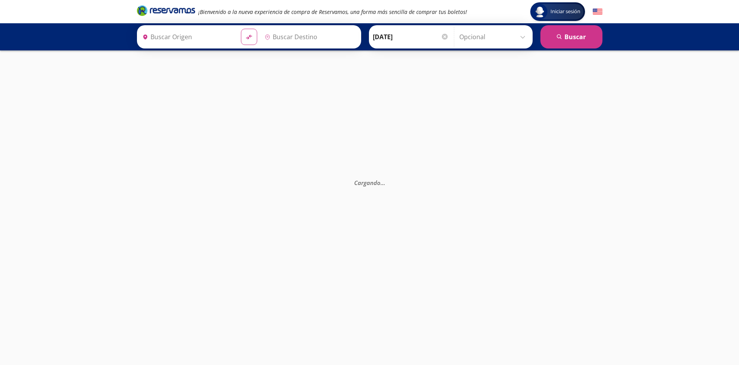
type input "[GEOGRAPHIC_DATA], [GEOGRAPHIC_DATA]"
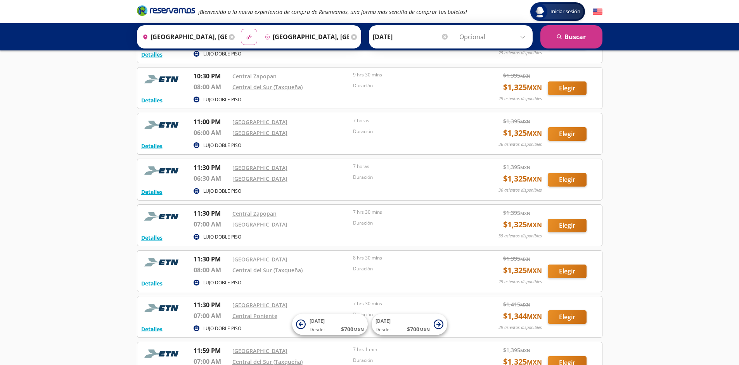
scroll to position [849, 0]
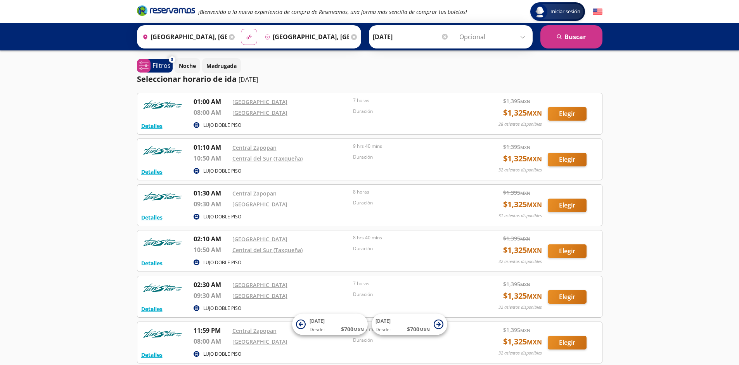
scroll to position [71, 0]
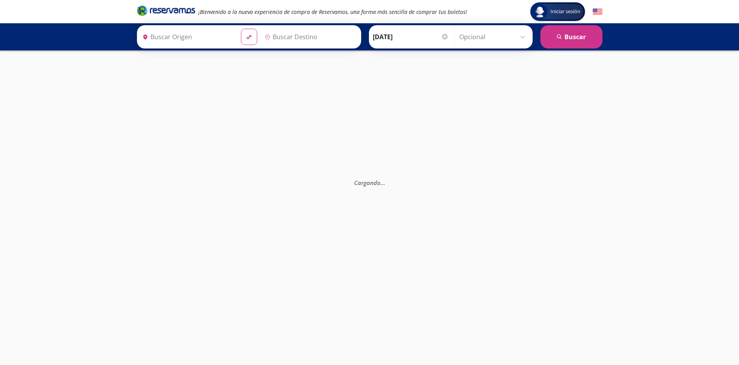
type input "[GEOGRAPHIC_DATA], [GEOGRAPHIC_DATA]"
type input "Guadalajara, Jalisco"
type input "Tijuana, [GEOGRAPHIC_DATA][US_STATE]"
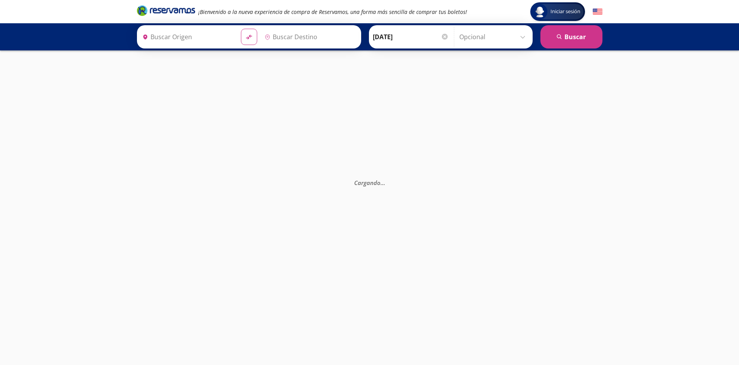
type input "Mexicali, [GEOGRAPHIC_DATA][US_STATE]"
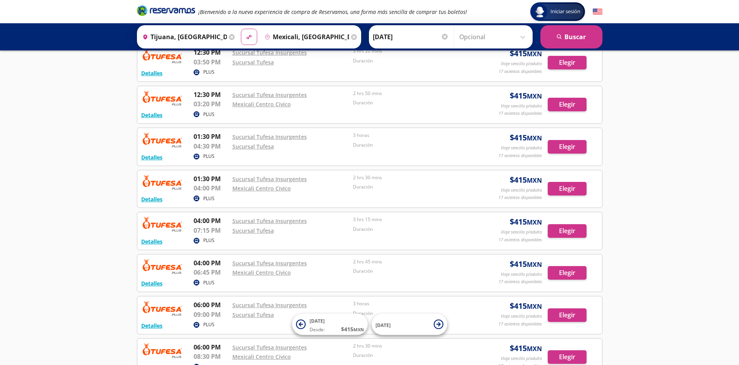
scroll to position [554, 0]
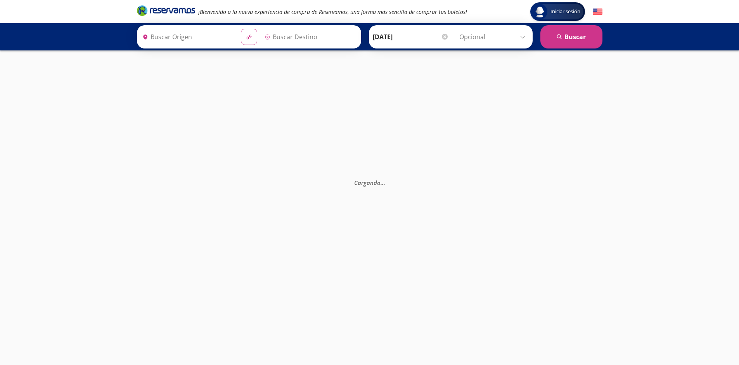
type input "Tijuana, [GEOGRAPHIC_DATA][US_STATE]"
type input "Mexicali, Baja California"
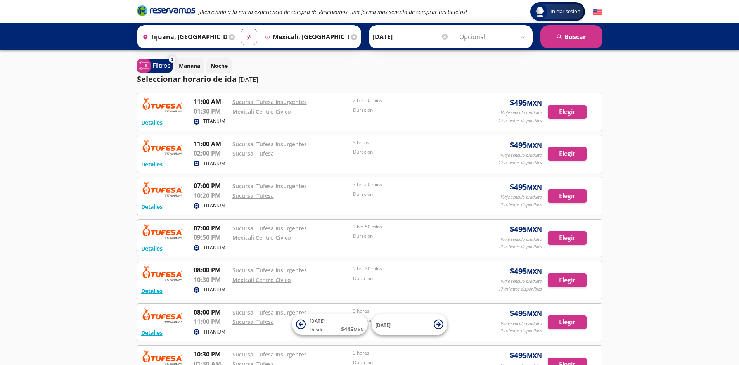
scroll to position [133, 0]
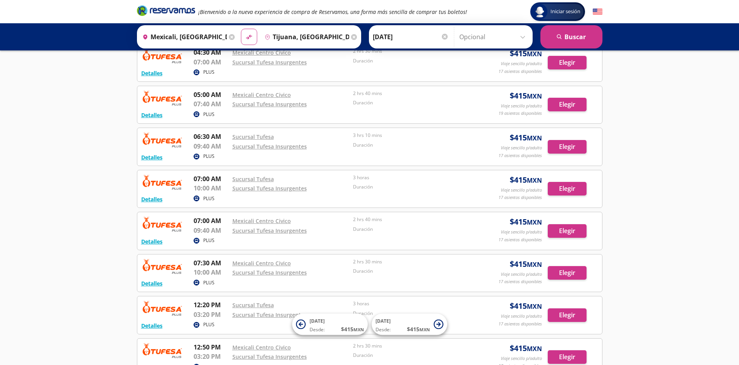
scroll to position [554, 0]
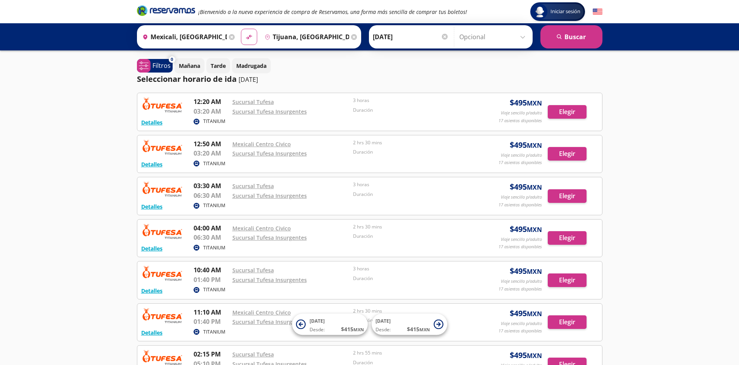
scroll to position [133, 0]
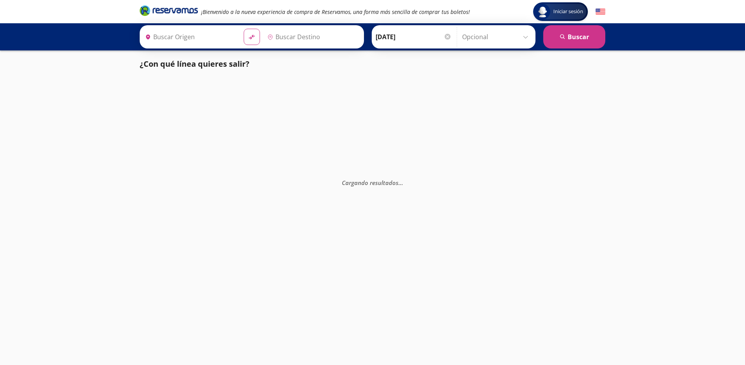
type input "[GEOGRAPHIC_DATA], [GEOGRAPHIC_DATA]"
type input "Santiago de Querétaro, [GEOGRAPHIC_DATA]"
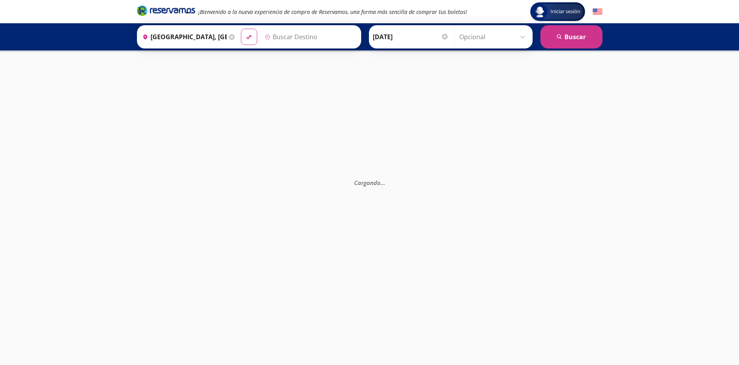
type input "Santiago de Querétaro, [GEOGRAPHIC_DATA]"
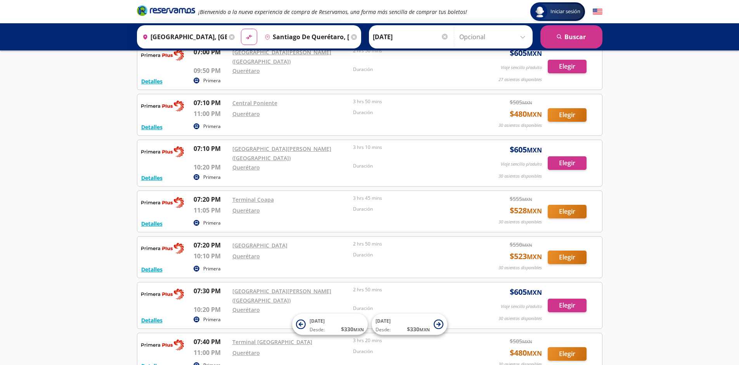
scroll to position [6372, 0]
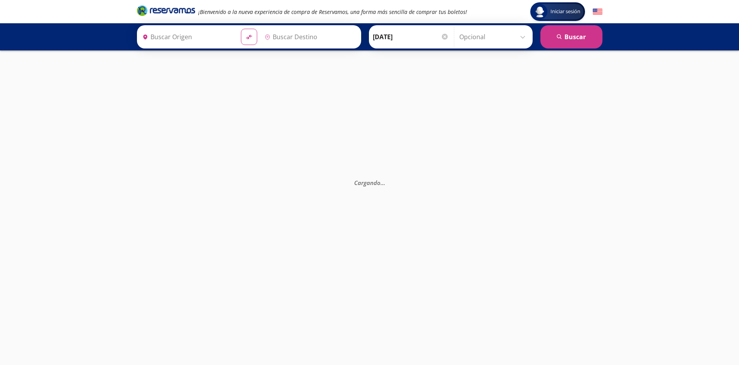
type input "Santiago de Querétaro, [GEOGRAPHIC_DATA]"
type input "[GEOGRAPHIC_DATA], [GEOGRAPHIC_DATA]"
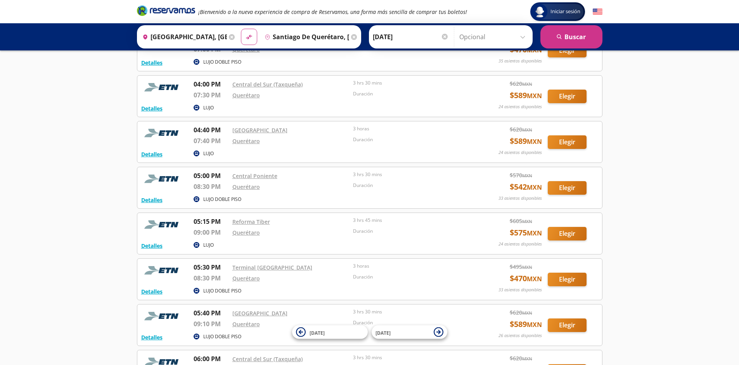
scroll to position [2115, 0]
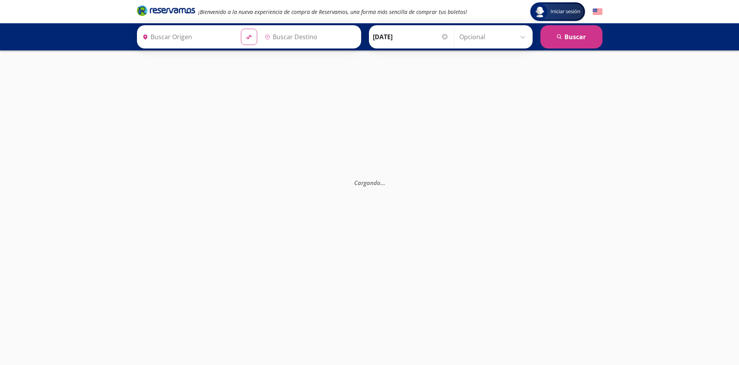
type input "Santiago de Querétaro, Querétaro"
type input "[GEOGRAPHIC_DATA], [GEOGRAPHIC_DATA]"
type input "Santiago de Querétaro, [GEOGRAPHIC_DATA]"
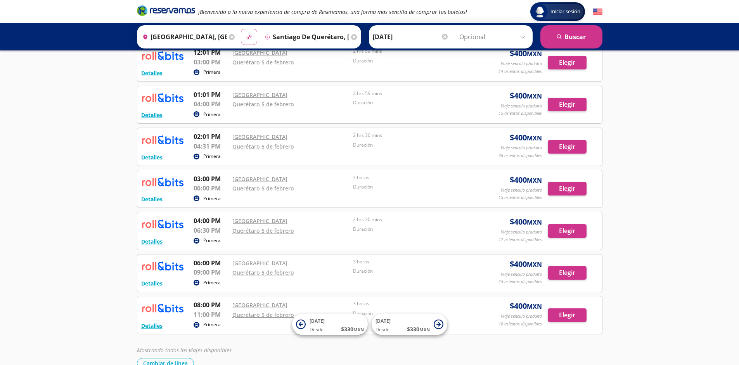
scroll to position [260, 0]
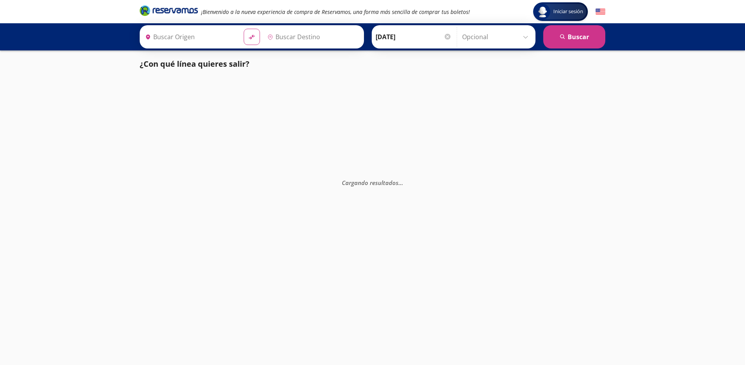
type input "Santiago de Querétaro, [GEOGRAPHIC_DATA]"
type input "[GEOGRAPHIC_DATA], [GEOGRAPHIC_DATA]"
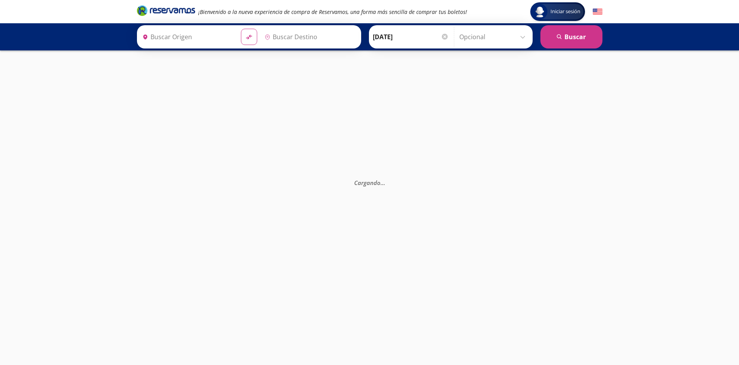
type input "Santiago de Querétaro, [GEOGRAPHIC_DATA]"
type input "[GEOGRAPHIC_DATA], [GEOGRAPHIC_DATA]"
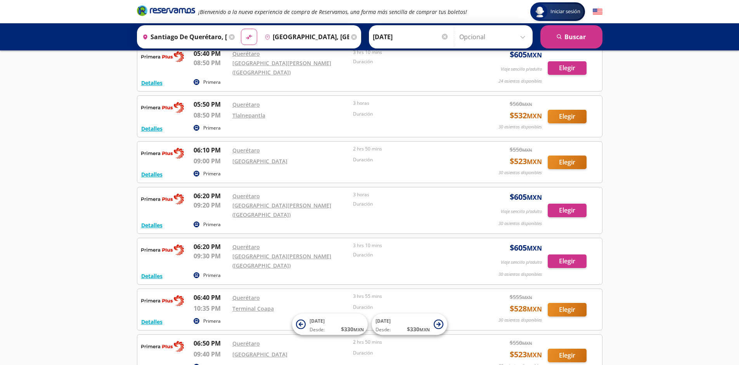
scroll to position [6288, 0]
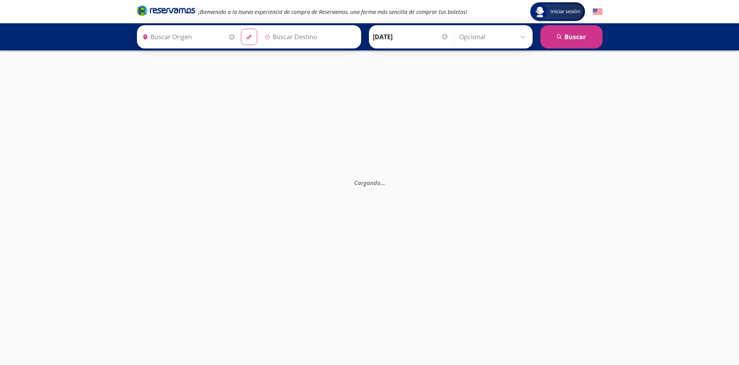
type input "Santiago de Querétaro, [GEOGRAPHIC_DATA]"
type input "[GEOGRAPHIC_DATA], [GEOGRAPHIC_DATA]"
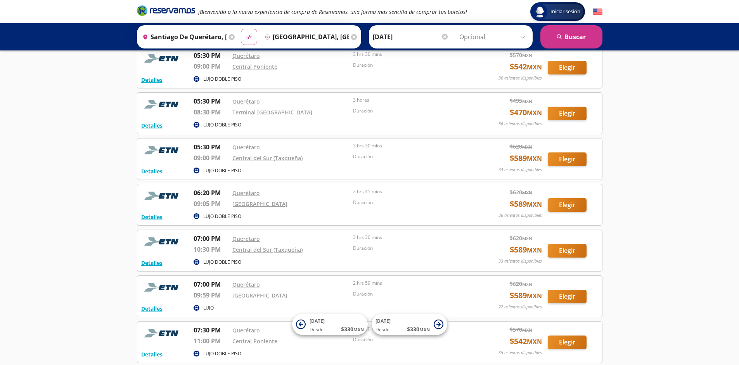
scroll to position [2283, 0]
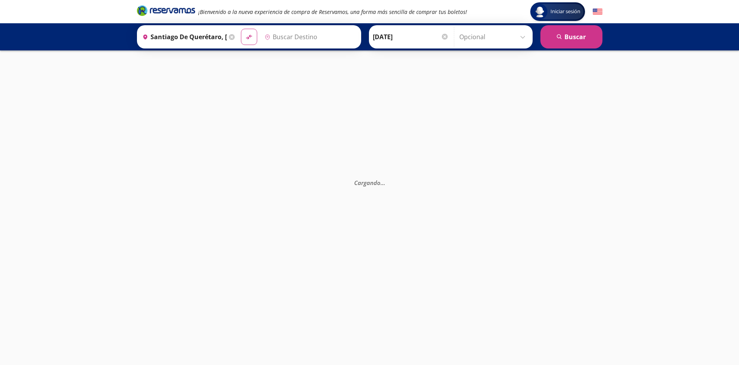
type input "[GEOGRAPHIC_DATA], [GEOGRAPHIC_DATA]"
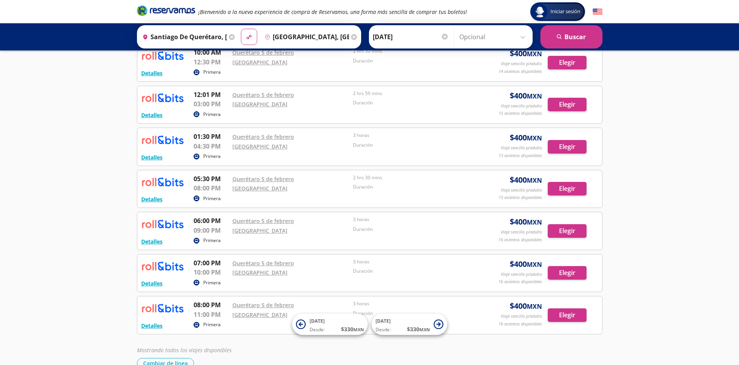
scroll to position [260, 0]
